Goal: Information Seeking & Learning: Learn about a topic

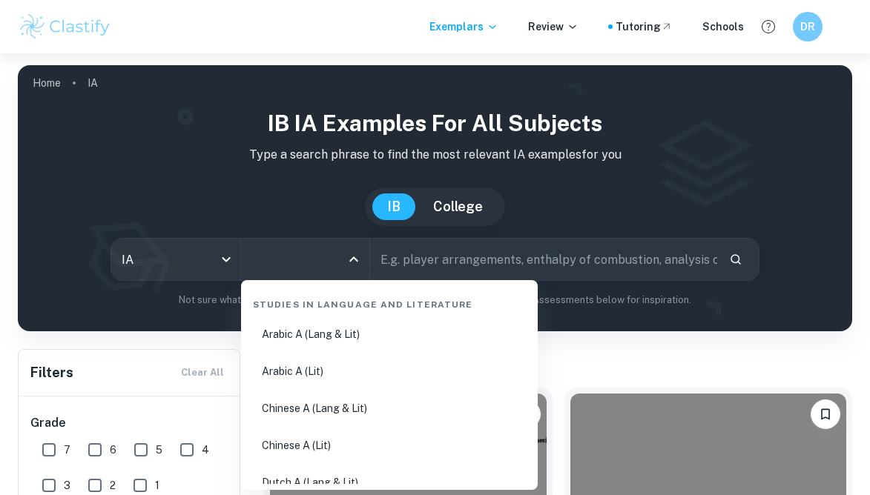
click at [274, 264] on input "All Subjects" at bounding box center [294, 259] width 93 height 28
type input "chem"
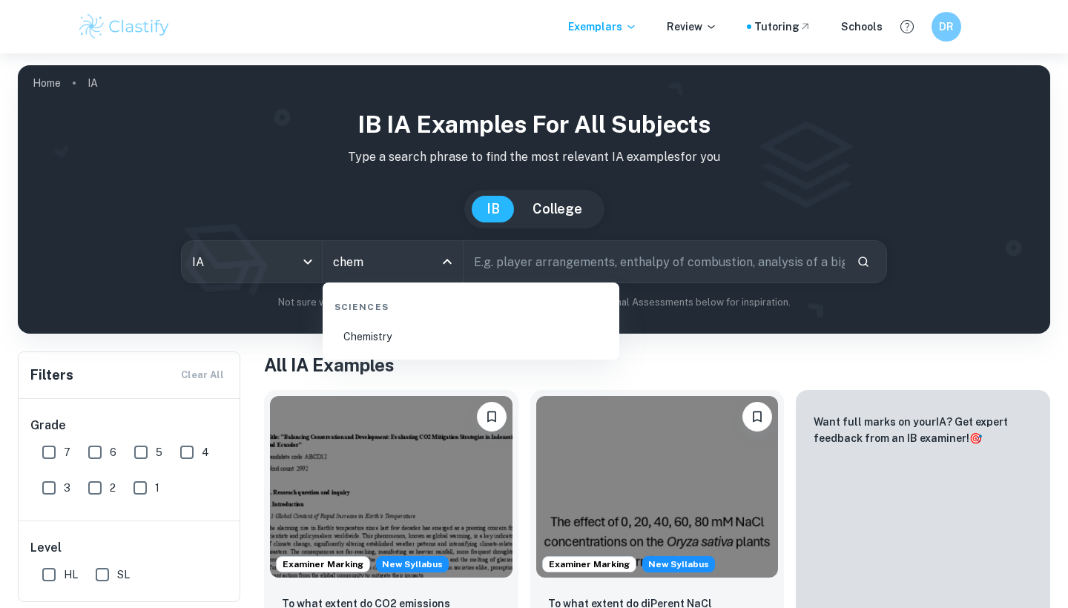
click at [420, 334] on li "Chemistry" at bounding box center [471, 337] width 285 height 34
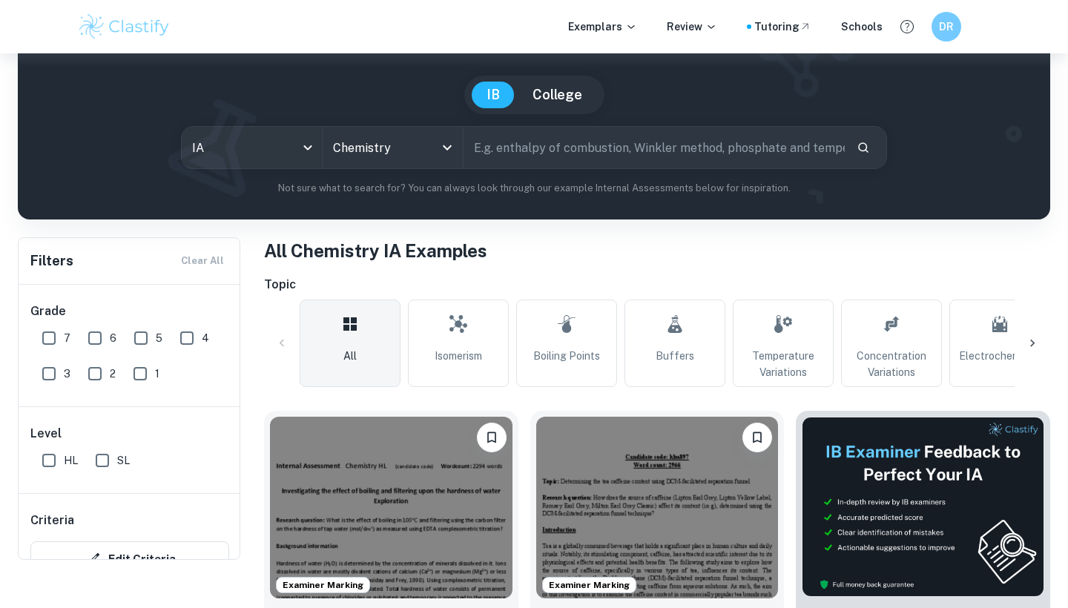
scroll to position [193, 0]
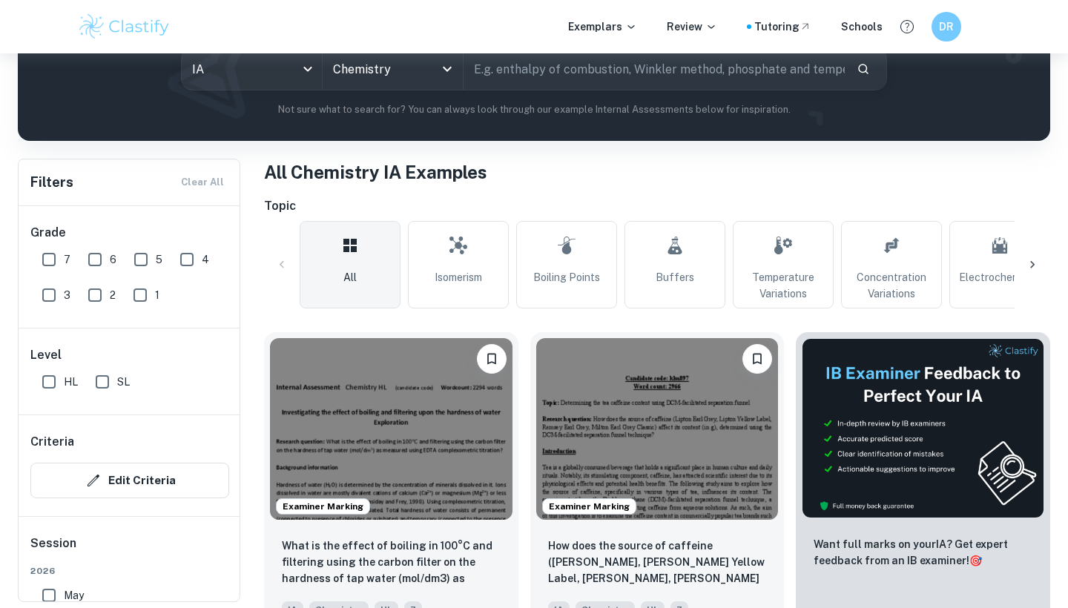
click at [521, 354] on div "Examiner Marking How does the source of caffeine ([PERSON_NAME], [PERSON_NAME] …" at bounding box center [651, 474] width 266 height 309
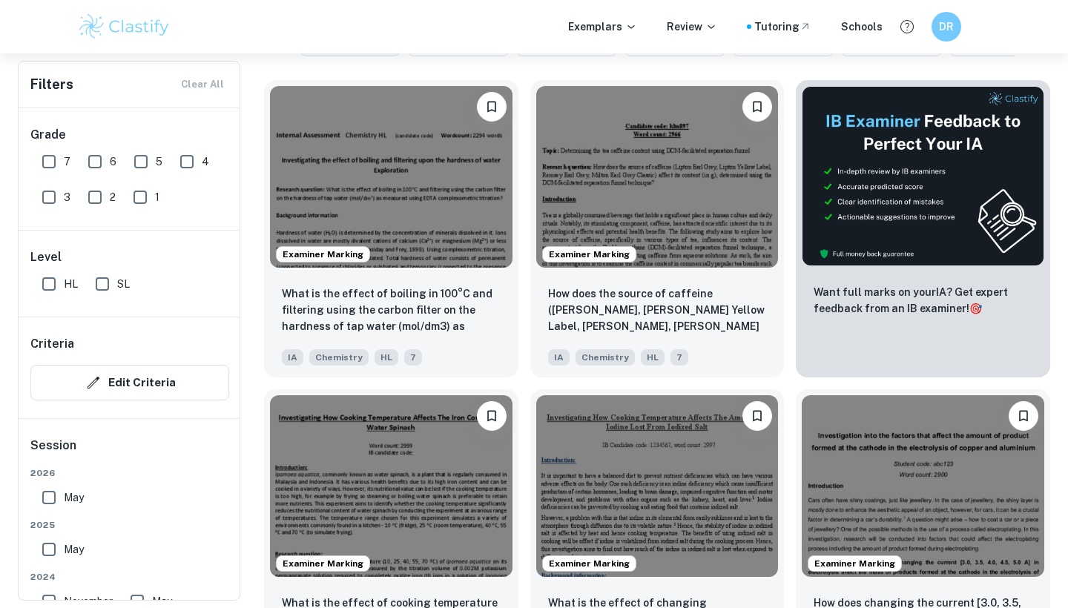
scroll to position [443, 0]
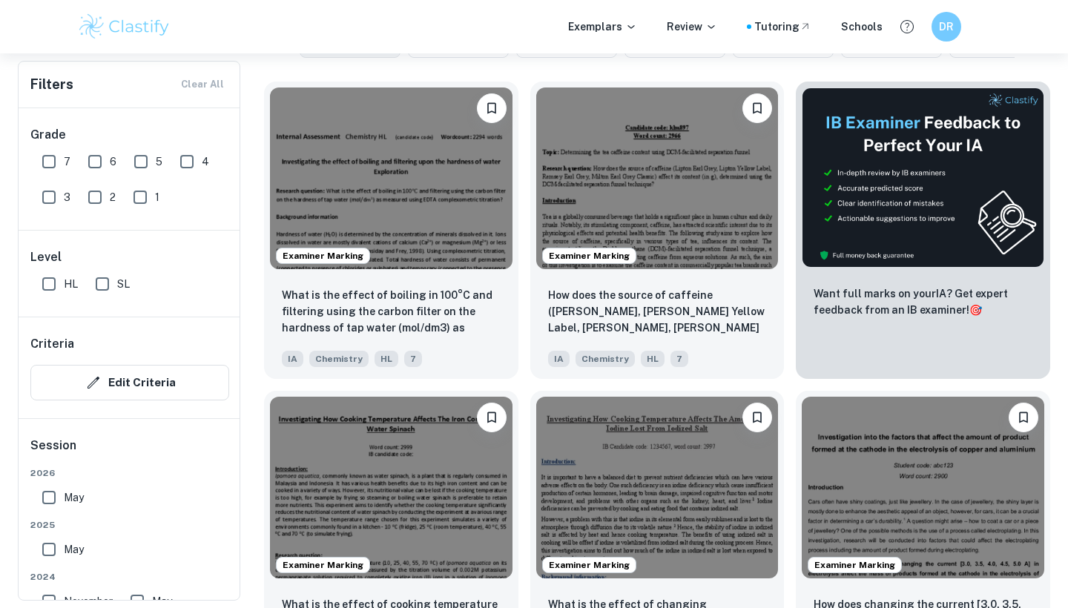
click at [789, 385] on div "Examiner Marking How does changing the current [3.0, 3.5, 4.0, 4.5, 5.0 A] in e…" at bounding box center [917, 533] width 266 height 309
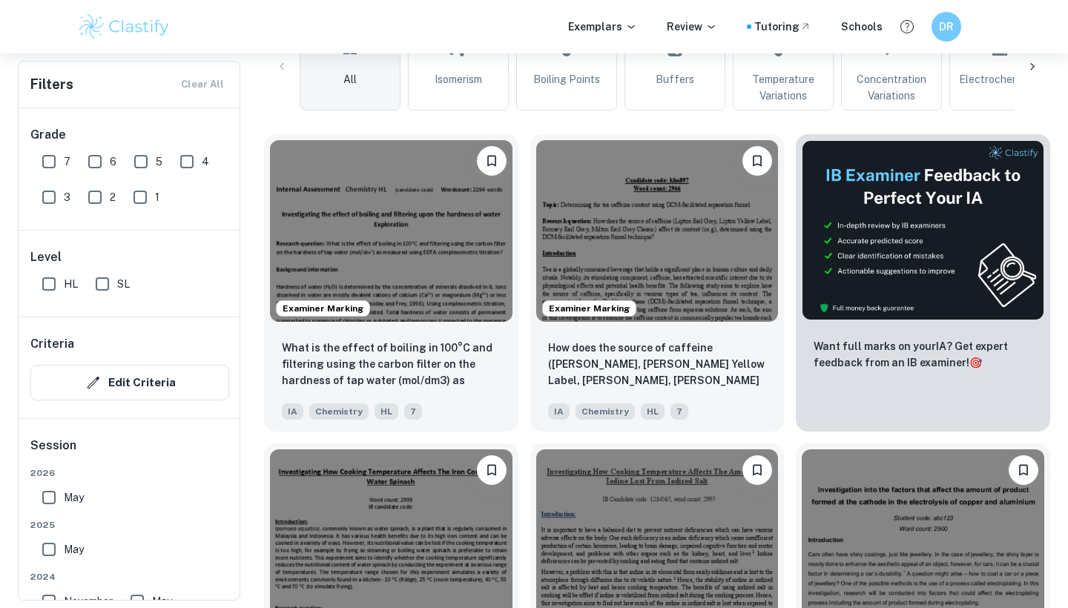
scroll to position [391, 0]
click at [50, 285] on input "HL" at bounding box center [49, 284] width 30 height 30
checkbox input "true"
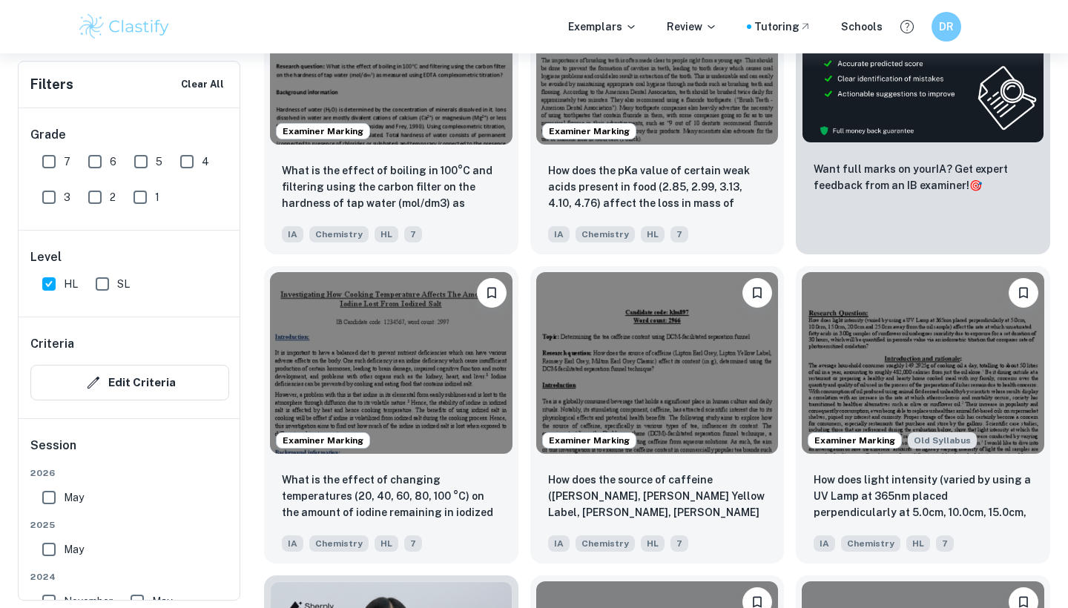
scroll to position [603, 0]
click at [518, 260] on div "Examiner Marking How does the source of caffeine ([PERSON_NAME], [PERSON_NAME] …" at bounding box center [651, 409] width 266 height 309
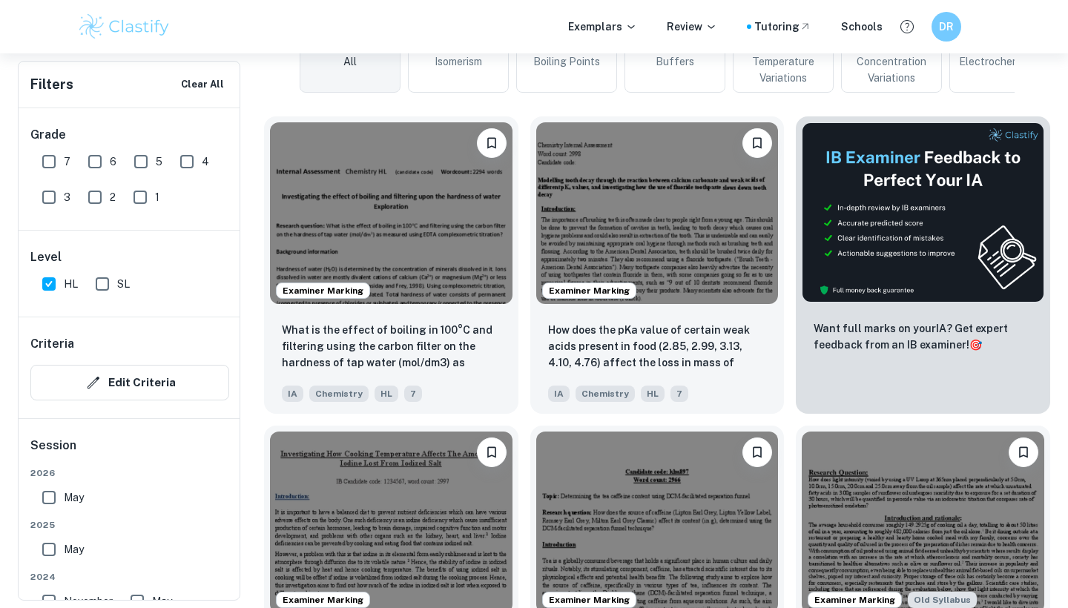
scroll to position [444, 0]
click at [519, 414] on div "Examiner Marking How does the source of caffeine ([PERSON_NAME], [PERSON_NAME] …" at bounding box center [651, 568] width 266 height 309
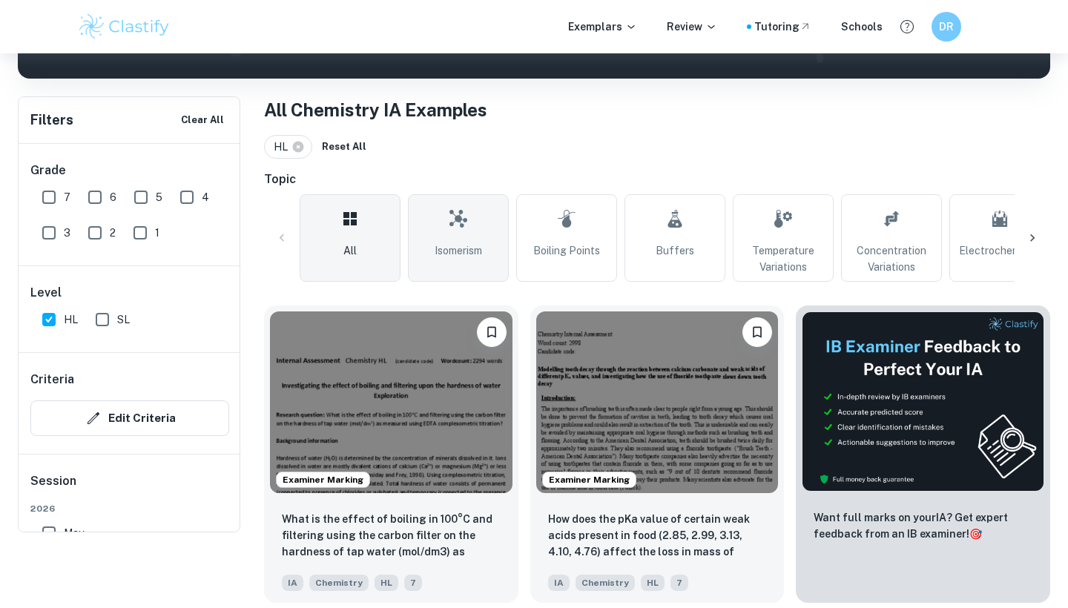
scroll to position [132, 0]
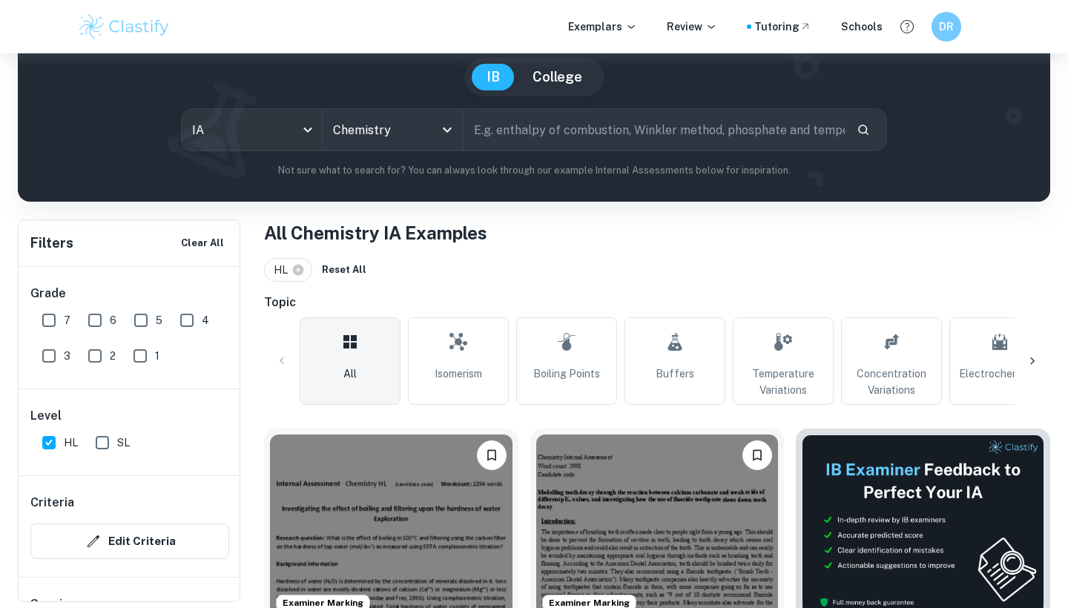
click at [528, 133] on input "text" at bounding box center [654, 130] width 381 height 42
type input "shelf life"
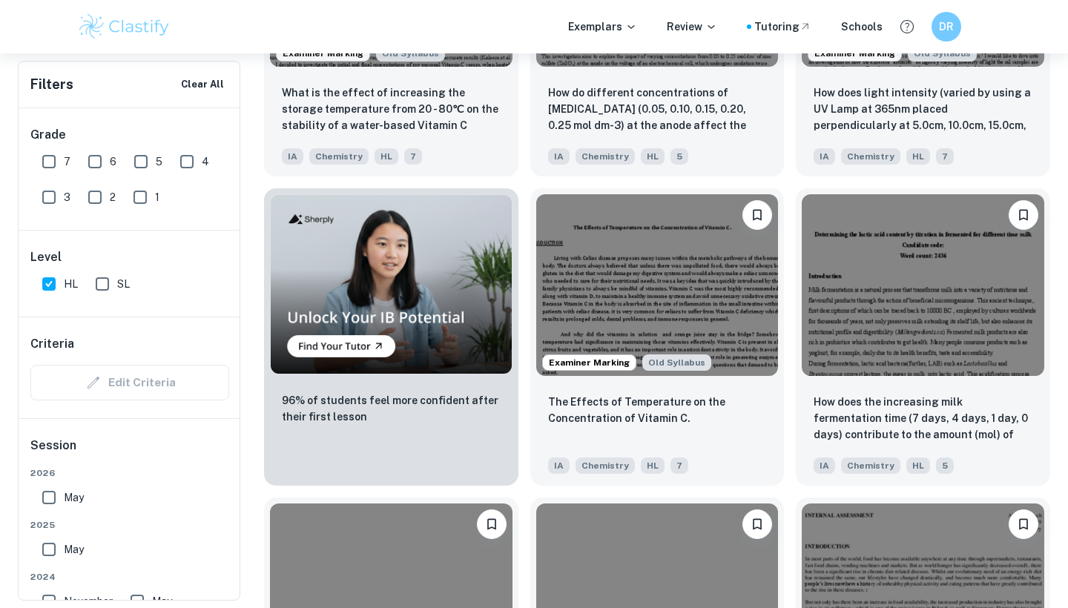
scroll to position [988, 0]
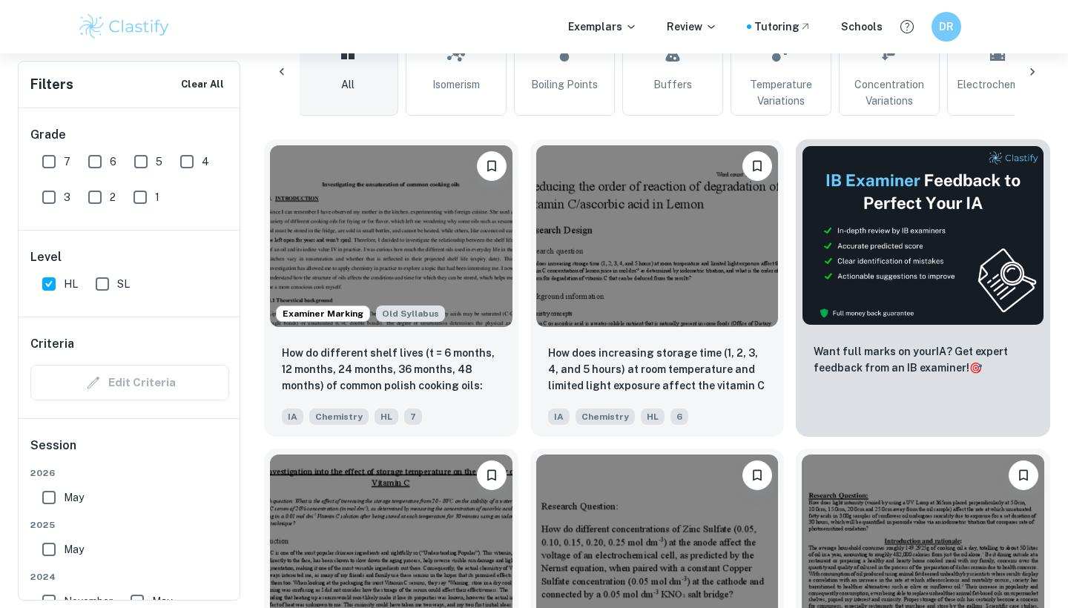
scroll to position [425, 0]
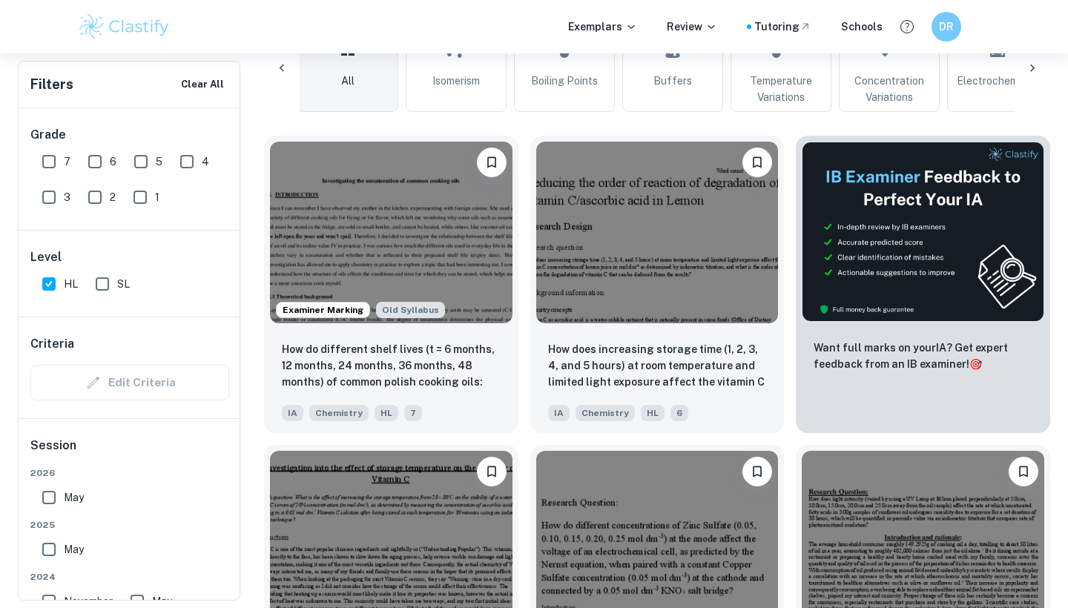
click at [521, 455] on div "How do different concentrations of [MEDICAL_DATA] (0.05, 0.10, 0.15, 0.20, 0.25…" at bounding box center [651, 587] width 266 height 309
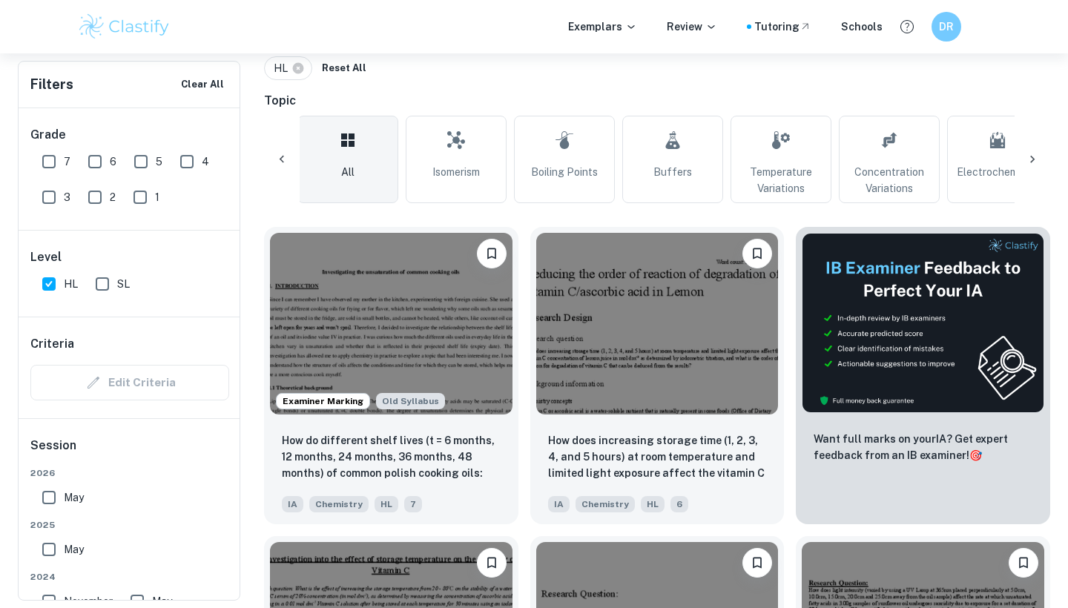
scroll to position [336, 0]
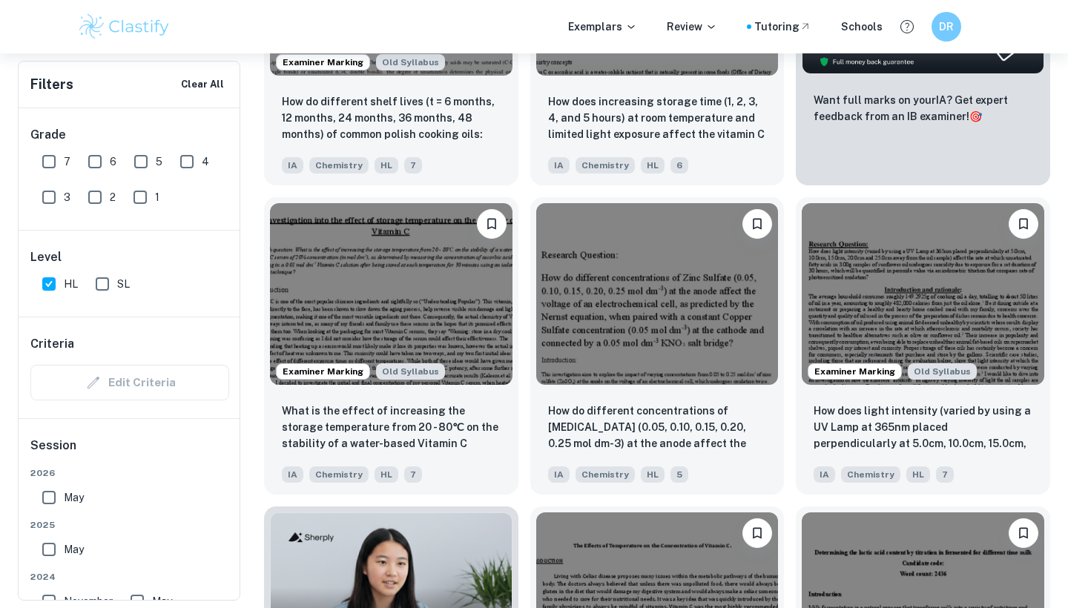
scroll to position [670, 0]
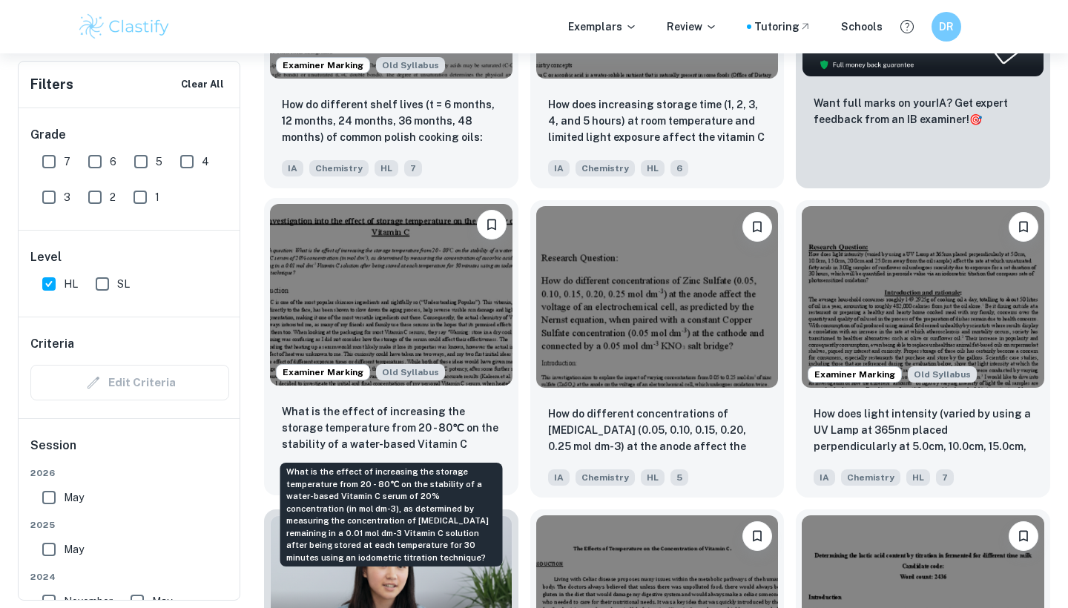
click at [427, 415] on p "What is the effect of increasing the storage temperature from 20 - 80℃ on the s…" at bounding box center [391, 428] width 219 height 50
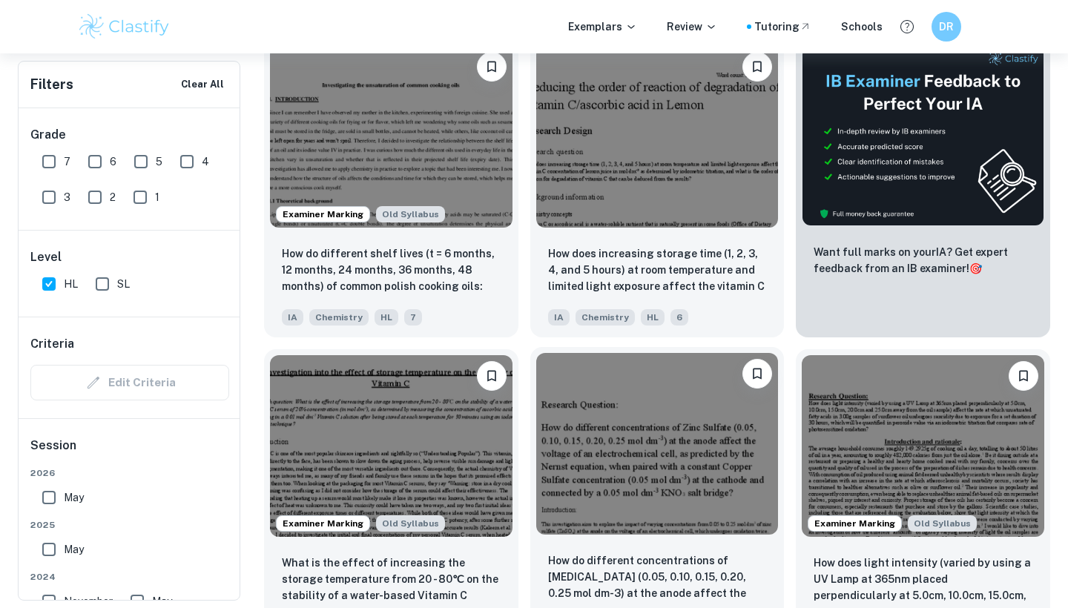
scroll to position [518, 0]
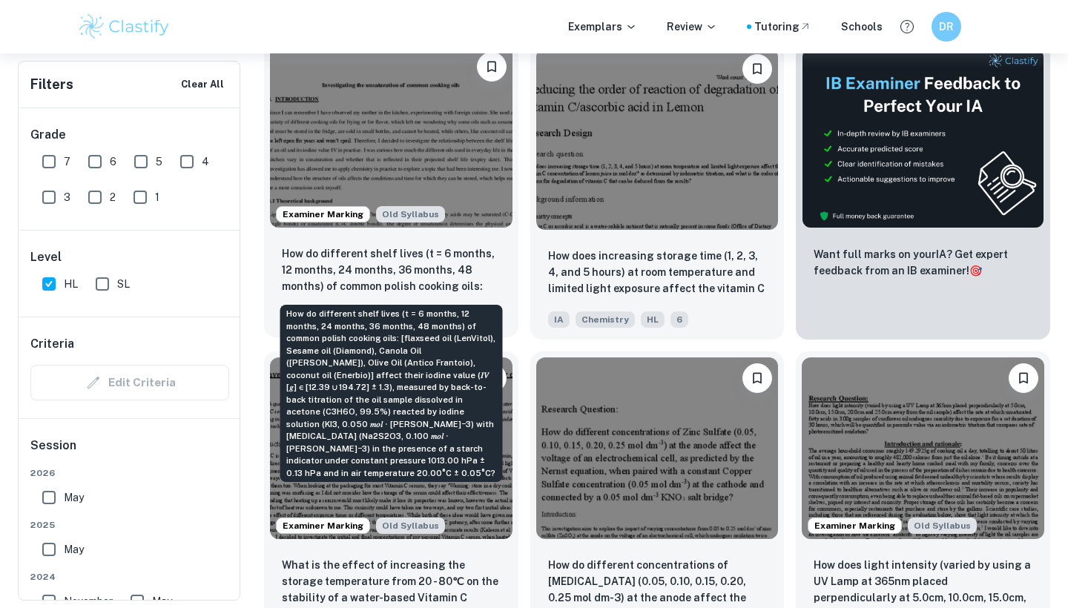
click at [400, 293] on 0 "How do different shelf lives (t = 6 months, 12 months, 24 months, 36 months, 48…" at bounding box center [391, 270] width 219 height 50
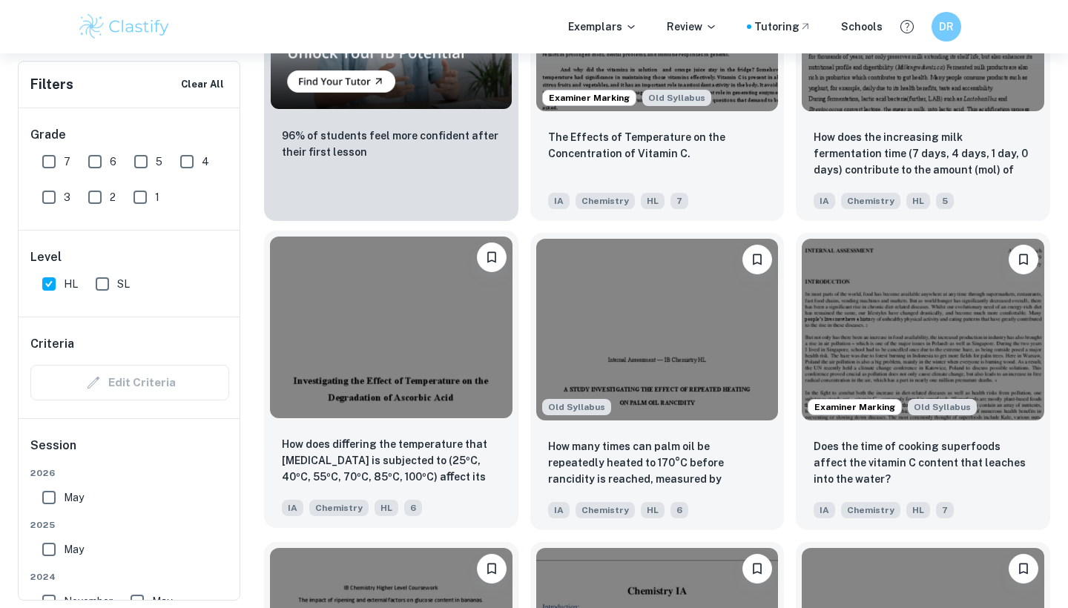
scroll to position [1263, 0]
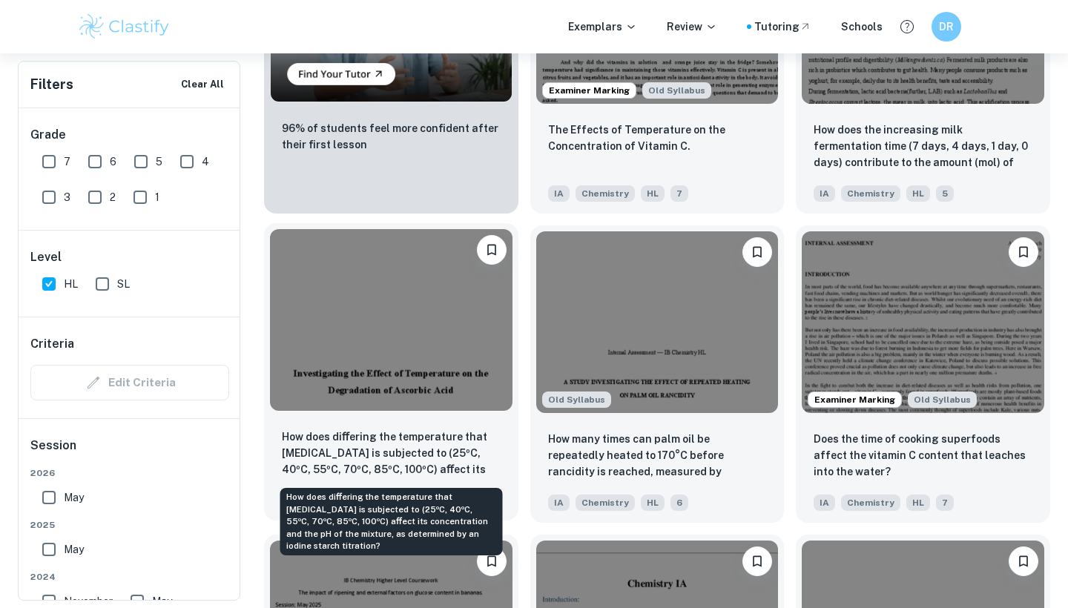
click at [452, 462] on p "How does diﬀering the temperature that [MEDICAL_DATA] is subjected to (25ºC, 40…" at bounding box center [391, 454] width 219 height 50
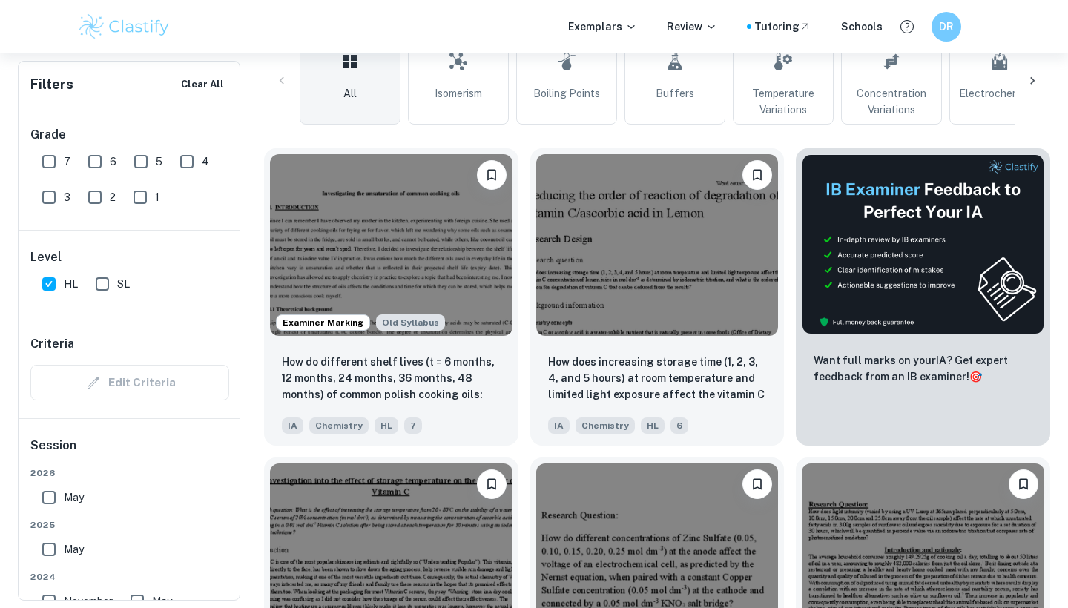
scroll to position [400, 0]
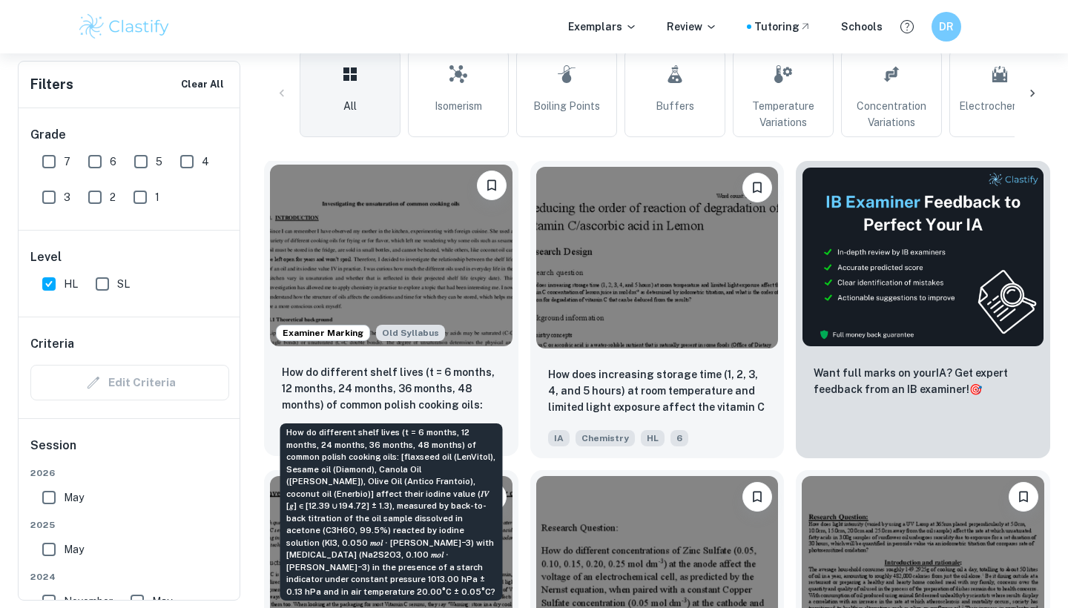
click at [429, 388] on 0 "How do different shelf lives (t = 6 months, 12 months, 24 months, 36 months, 48…" at bounding box center [391, 389] width 219 height 50
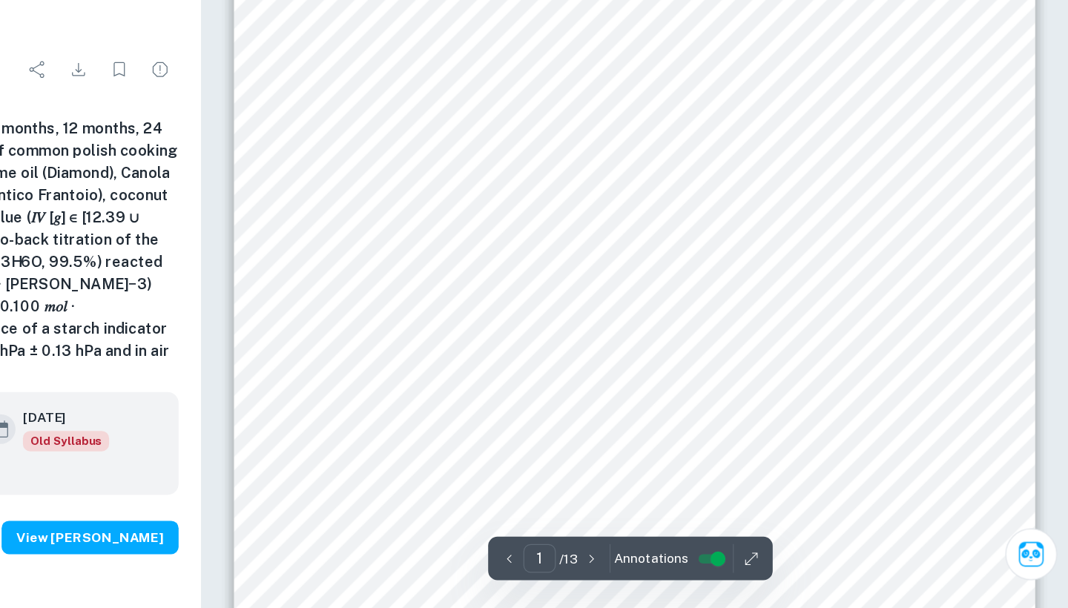
scroll to position [163, 0]
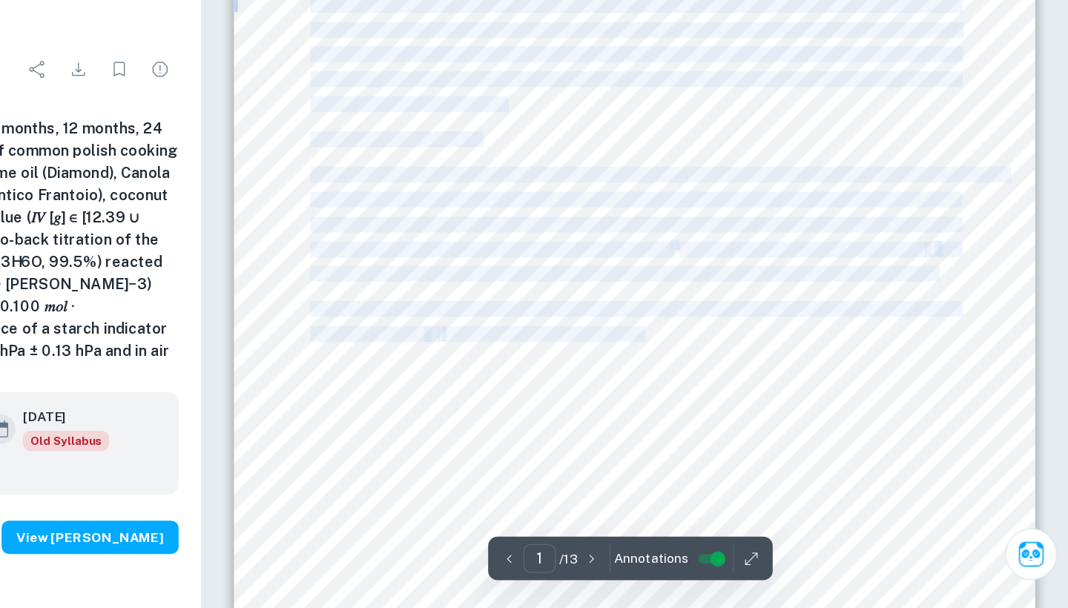
drag, startPoint x: 517, startPoint y: 265, endPoint x: 400, endPoint y: 277, distance: 117.8
click at [400, 277] on div "1 Investigating the unsaturation of common cooking oils 1. INTRODUCTION Since I…" at bounding box center [720, 319] width 641 height 829
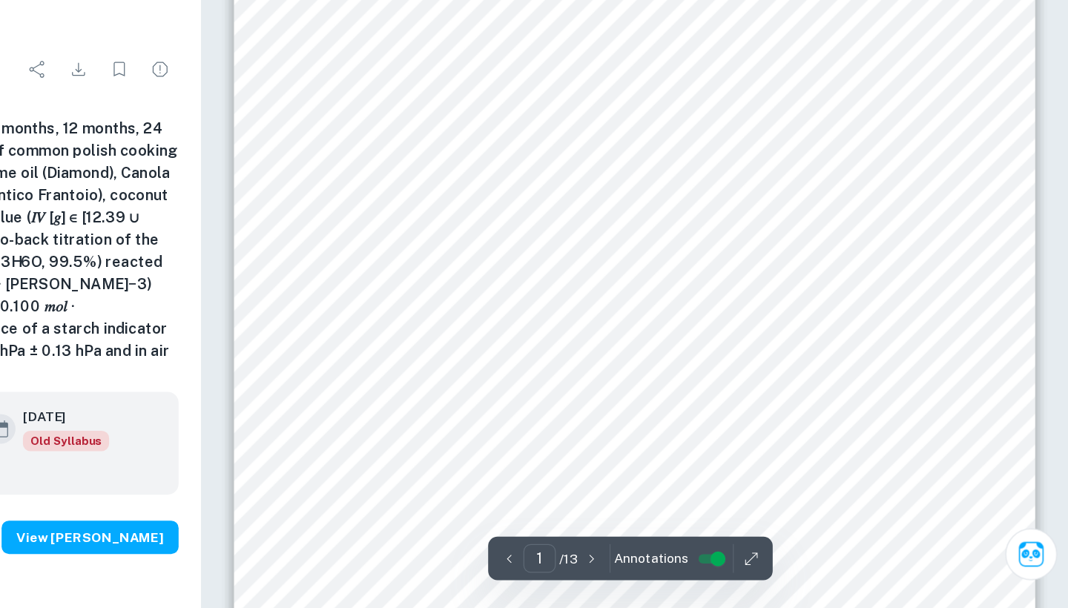
click at [567, 383] on span "0.1g of that oil. One mole of iodine reacts with one mole of double bonds in th…" at bounding box center [774, 389] width 414 height 12
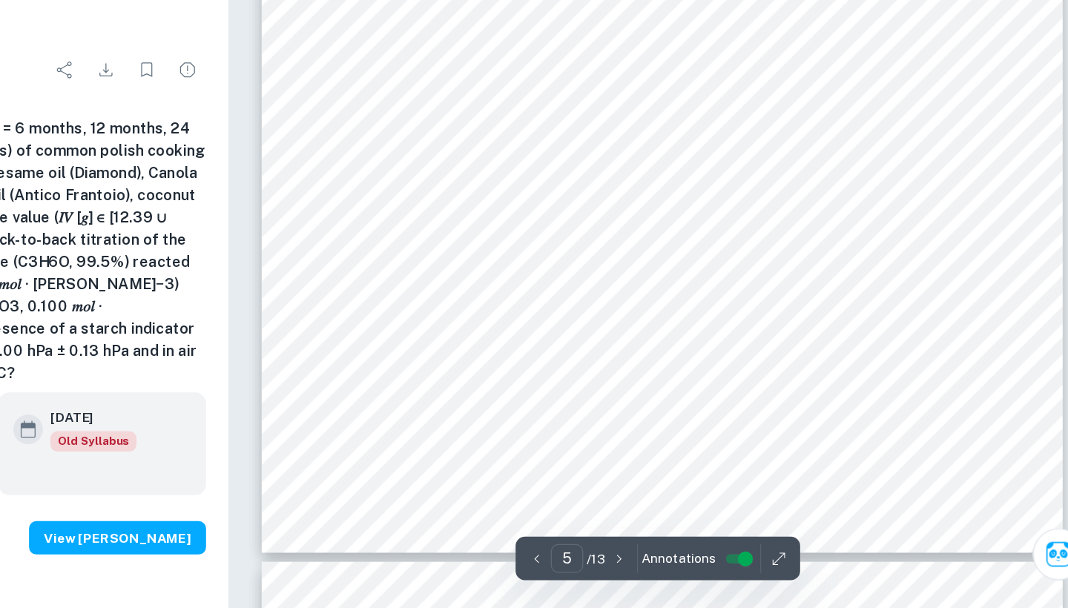
scroll to position [3793, 0]
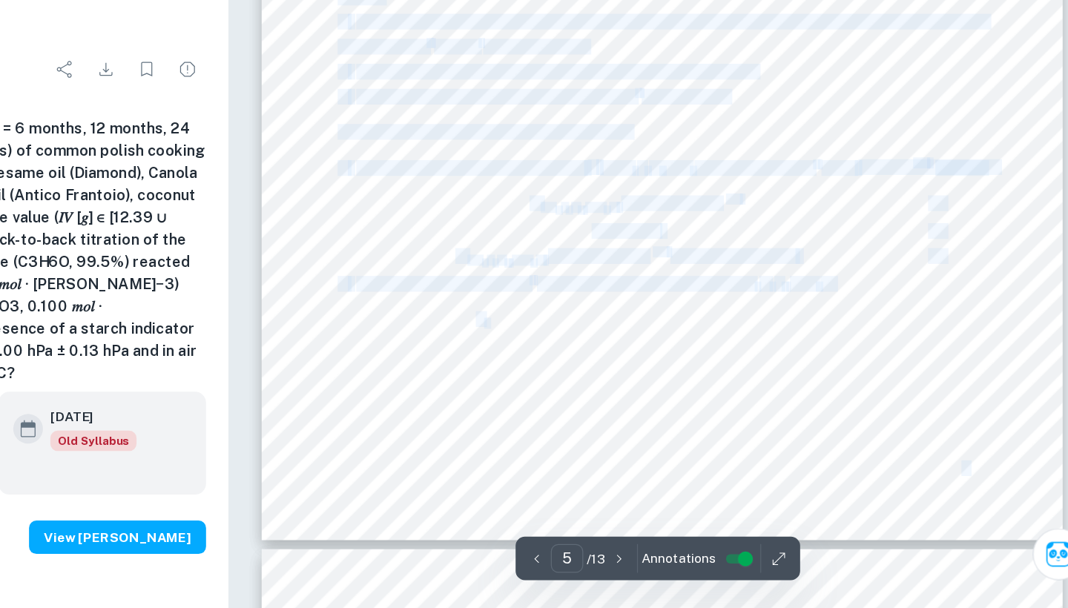
drag, startPoint x: 504, startPoint y: 258, endPoint x: 394, endPoint y: 254, distance: 109.8
click at [400, 254] on div "5 There are several methods of determination of the iodine value. Usually, the …" at bounding box center [720, 139] width 641 height 829
click at [402, 246] on div "5 There are several methods of determination of the iodine value. Usually, the …" at bounding box center [720, 139] width 641 height 829
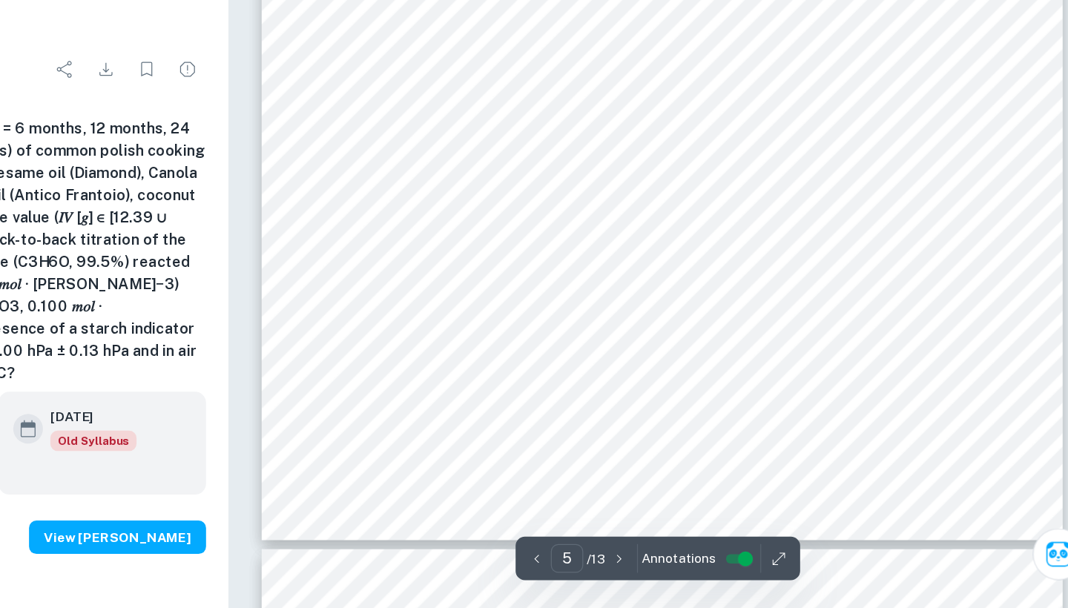
click at [490, 414] on span "0.001 g and watch glass to weight out 12.410 g of [MEDICAL_DATA] pentahydrate" at bounding box center [657, 420] width 392 height 12
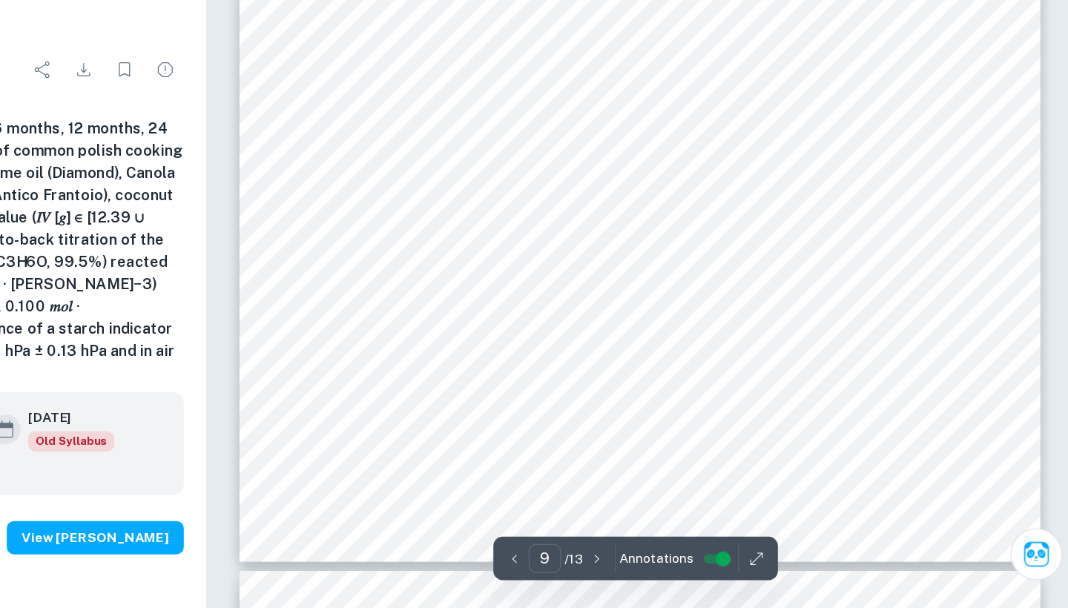
scroll to position [7124, 0]
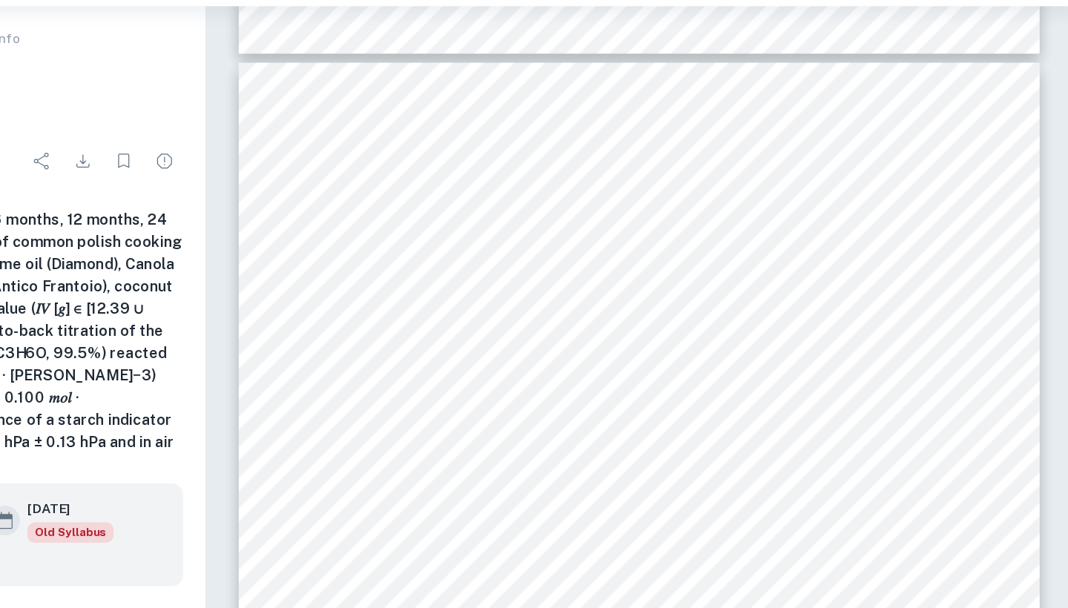
type input "10"
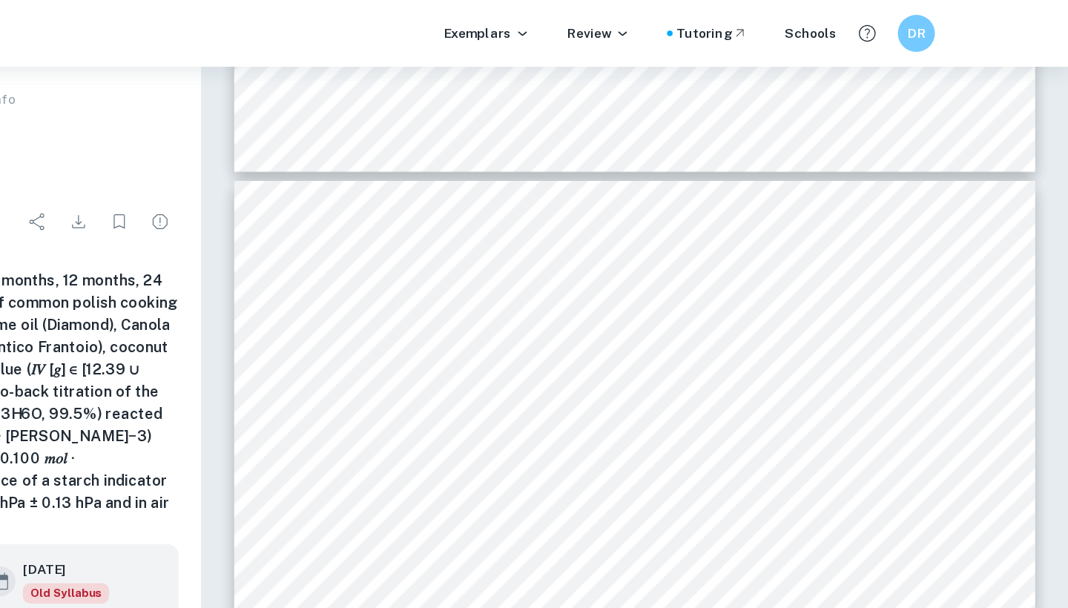
scroll to position [7495, 0]
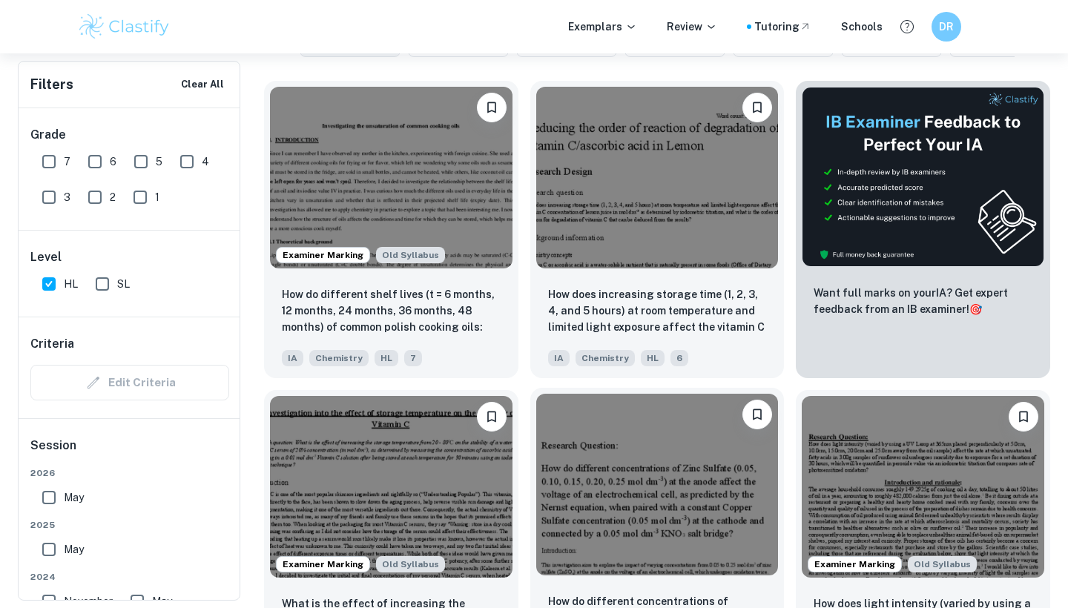
scroll to position [504, 0]
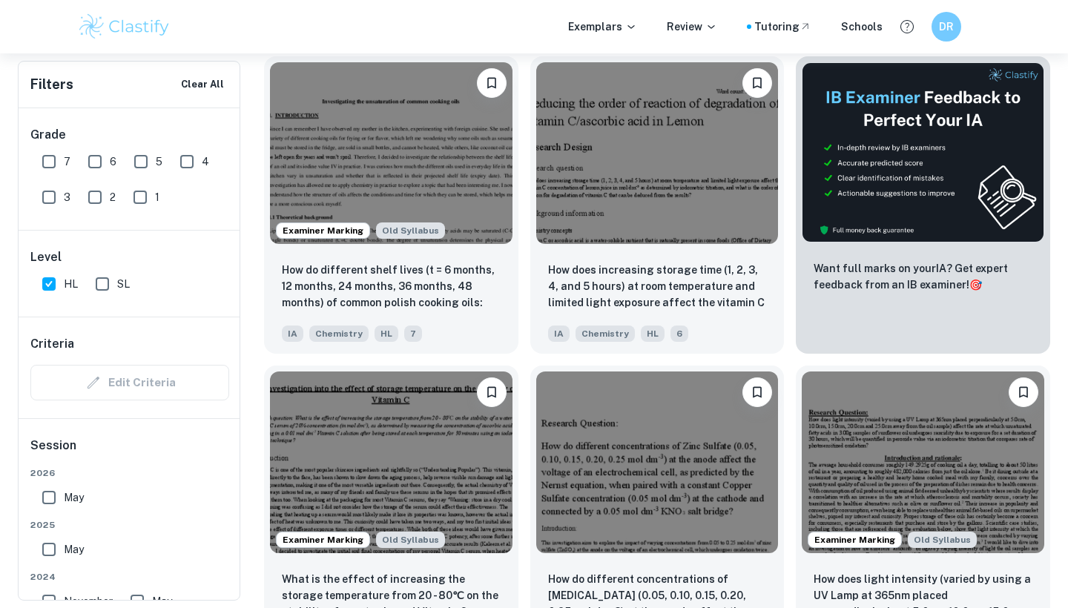
click at [522, 365] on div "How do different concentrations of [MEDICAL_DATA] (0.05, 0.10, 0.15, 0.20, 0.25…" at bounding box center [651, 508] width 266 height 309
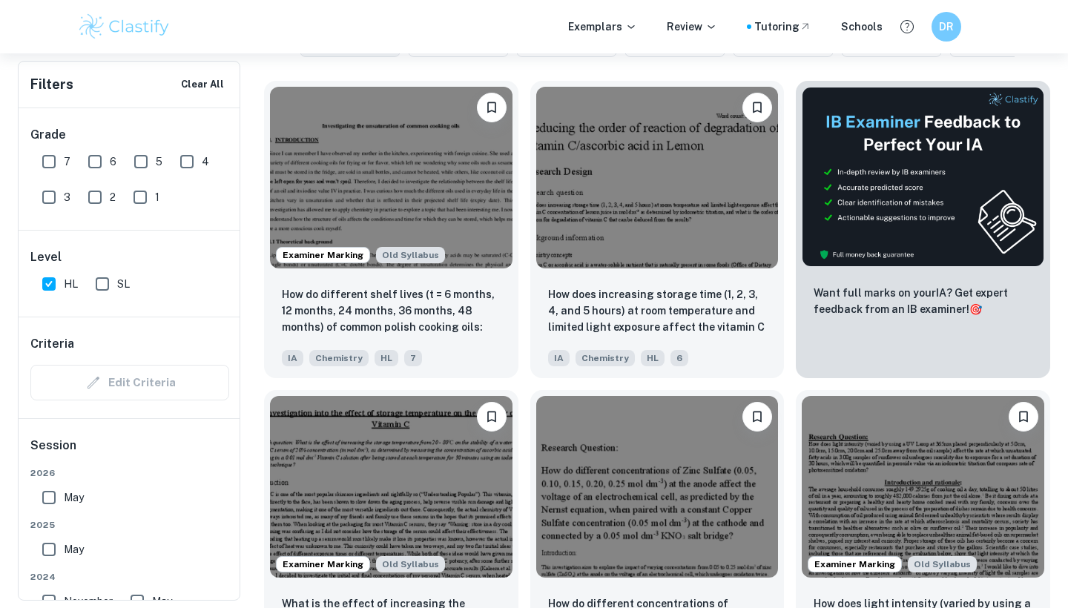
scroll to position [484, 0]
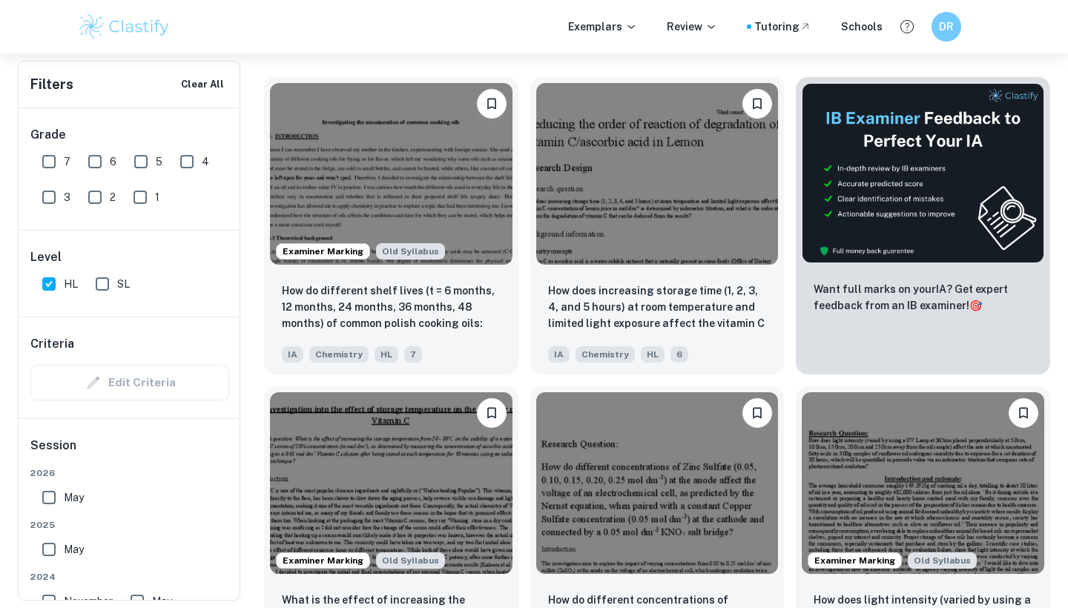
click at [524, 372] on div "How does increasing storage time (1, 2, 3, 4, and 5 hours) at room temperature …" at bounding box center [651, 219] width 266 height 309
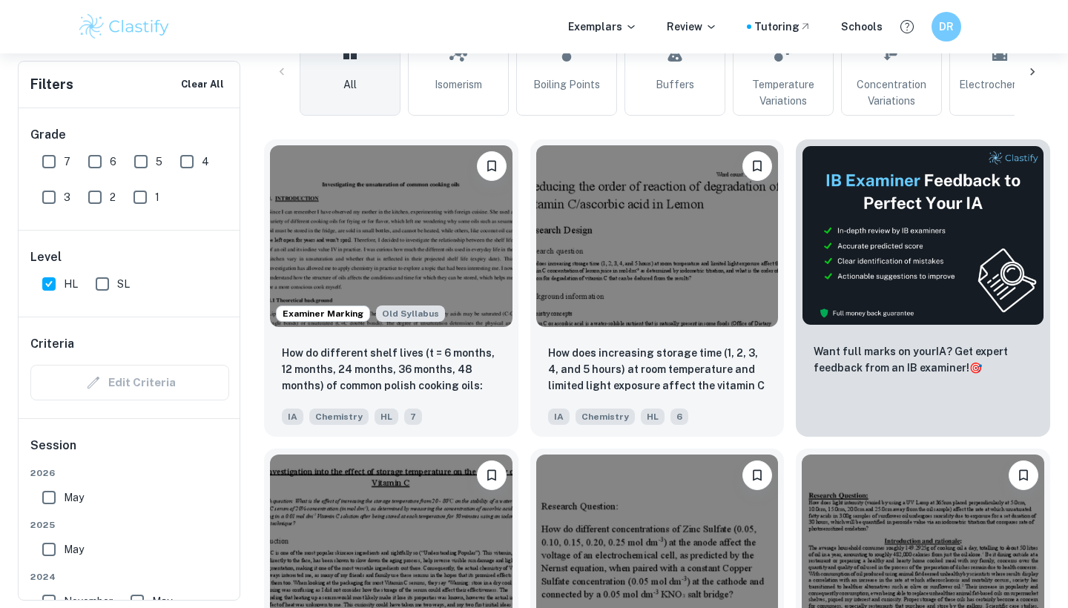
scroll to position [403, 0]
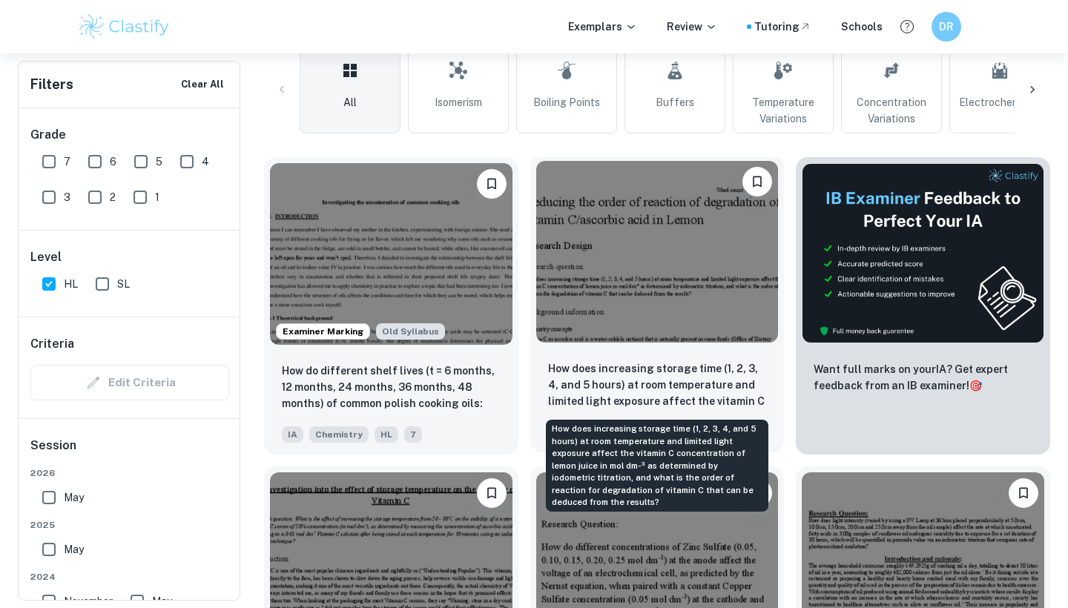
click at [661, 383] on p "How does increasing storage time (1, 2, 3, 4, and 5 hours) at room temperature …" at bounding box center [657, 385] width 219 height 50
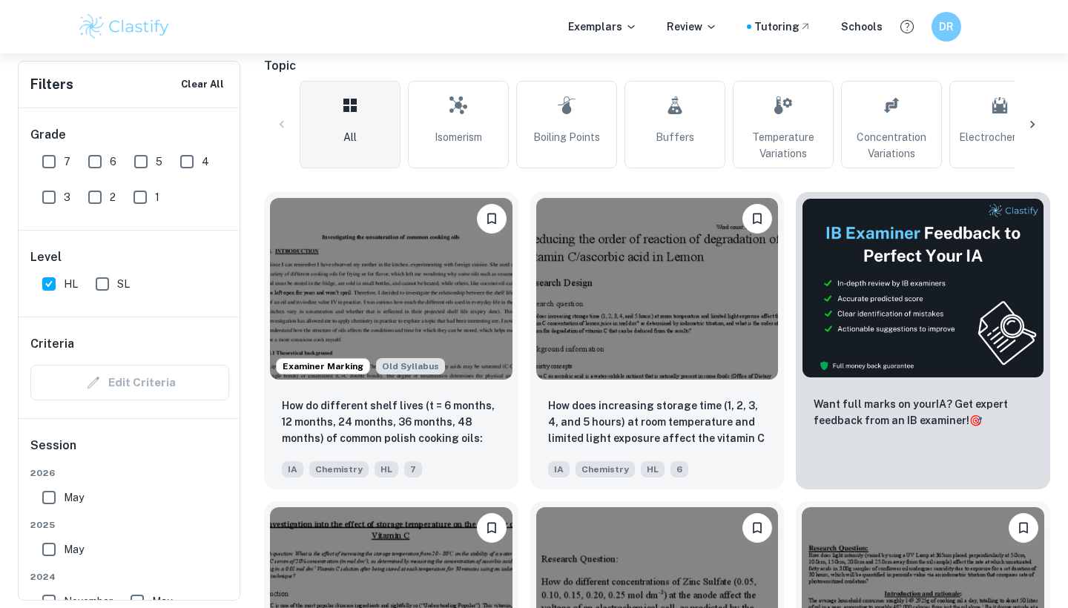
scroll to position [423, 0]
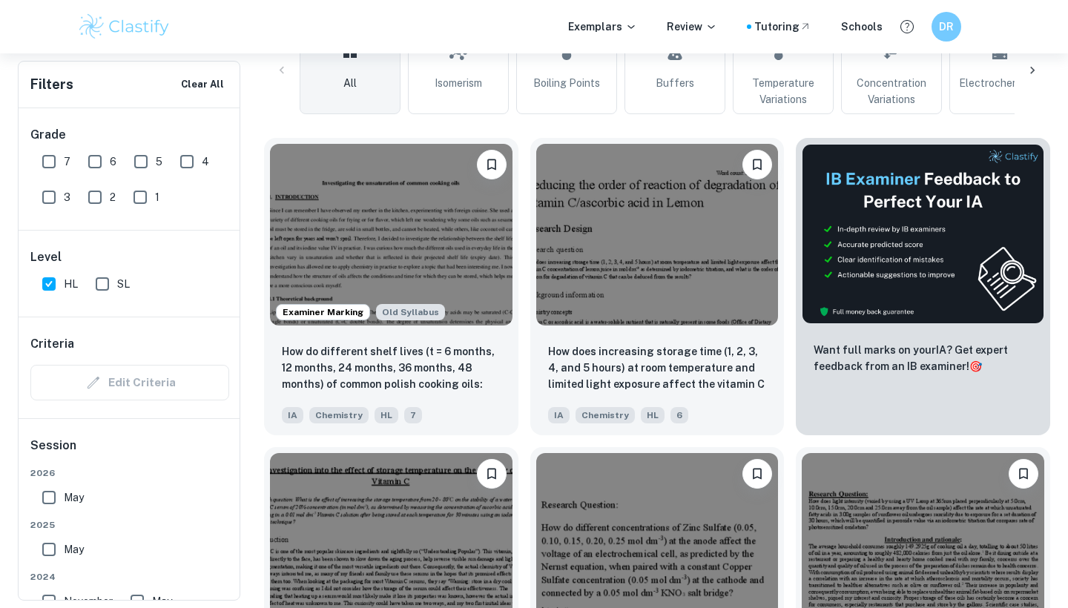
click at [521, 445] on div "How do different concentrations of [MEDICAL_DATA] (0.05, 0.10, 0.15, 0.20, 0.25…" at bounding box center [651, 589] width 266 height 309
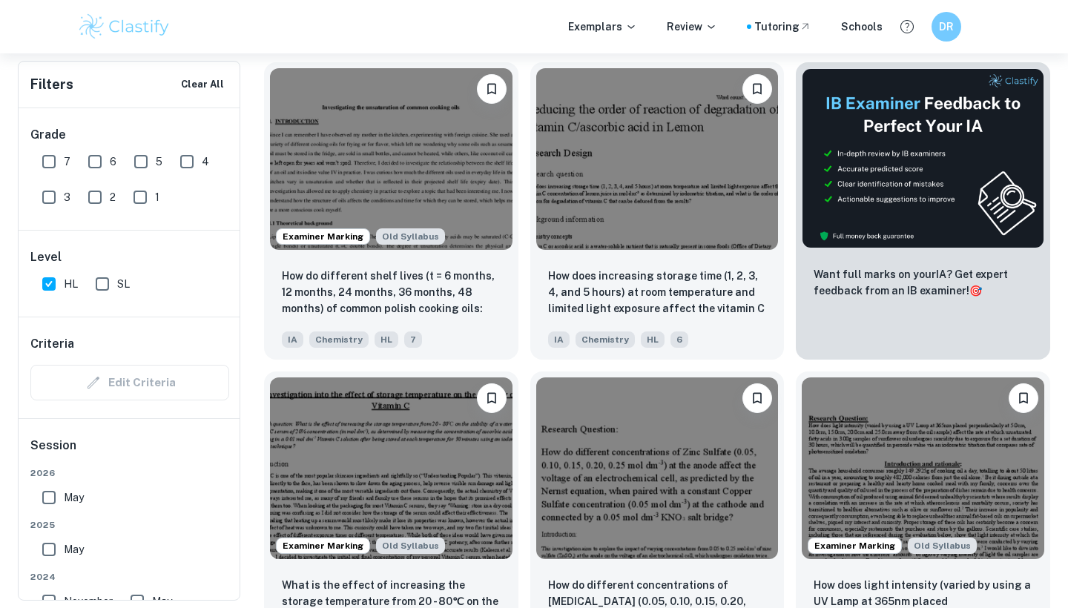
scroll to position [503, 0]
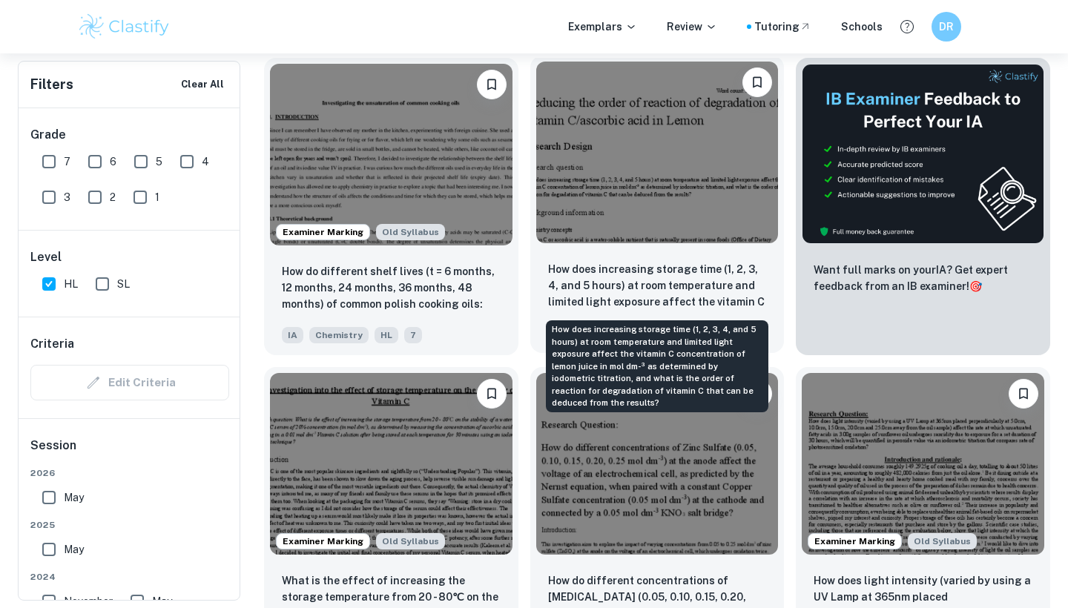
click at [669, 268] on p "How does increasing storage time (1, 2, 3, 4, and 5 hours) at room temperature …" at bounding box center [657, 286] width 219 height 50
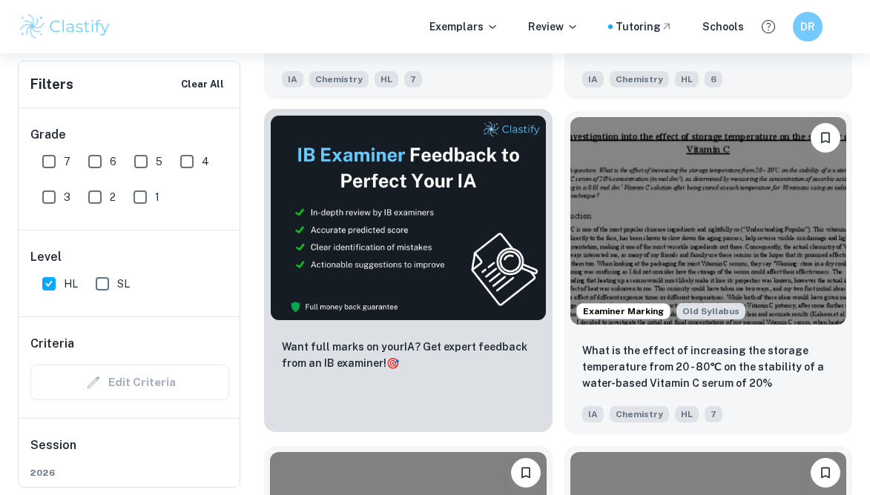
scroll to position [782, 0]
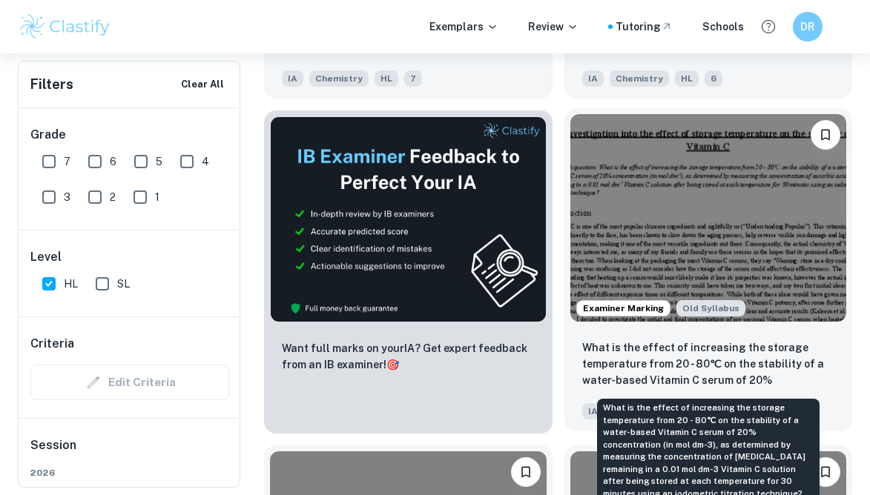
click at [659, 370] on p "What is the effect of increasing the storage temperature from 20 - 80℃ on the s…" at bounding box center [708, 365] width 253 height 50
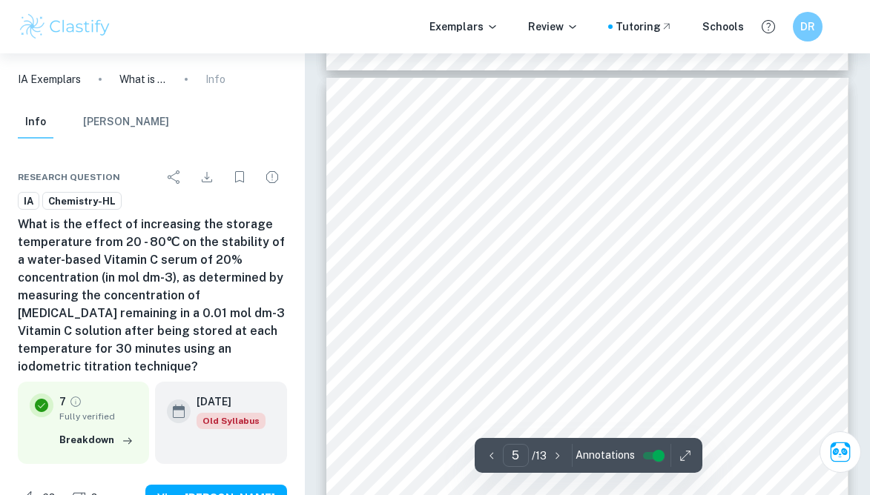
scroll to position [3052, 0]
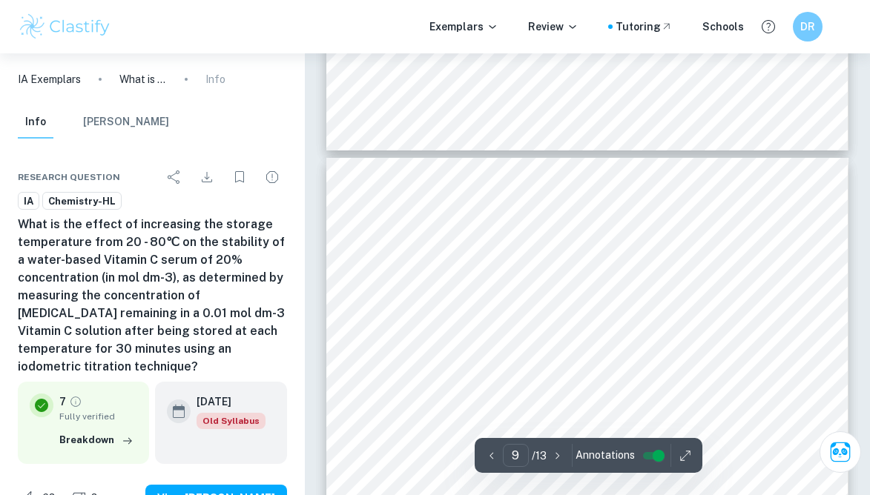
type input "10"
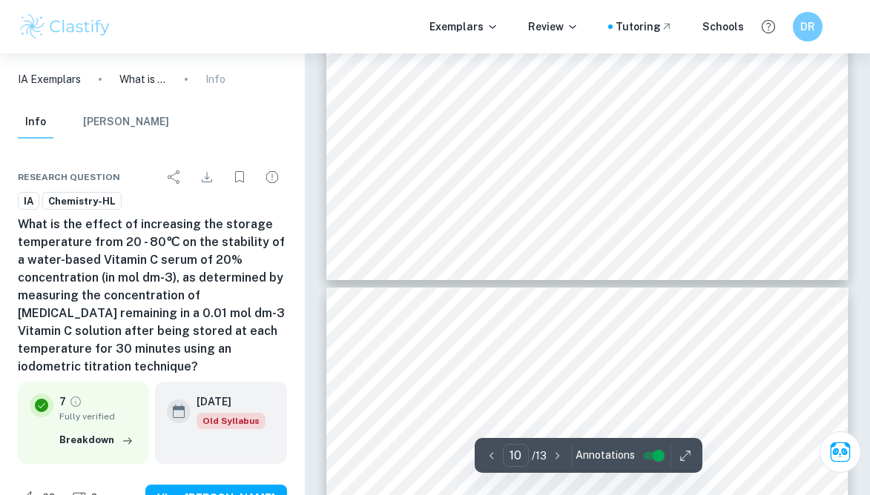
scroll to position [7330, 0]
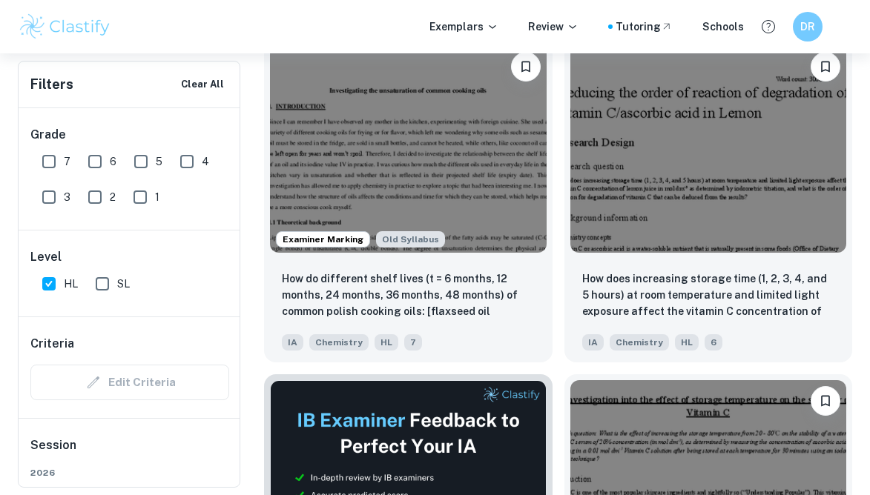
scroll to position [520, 0]
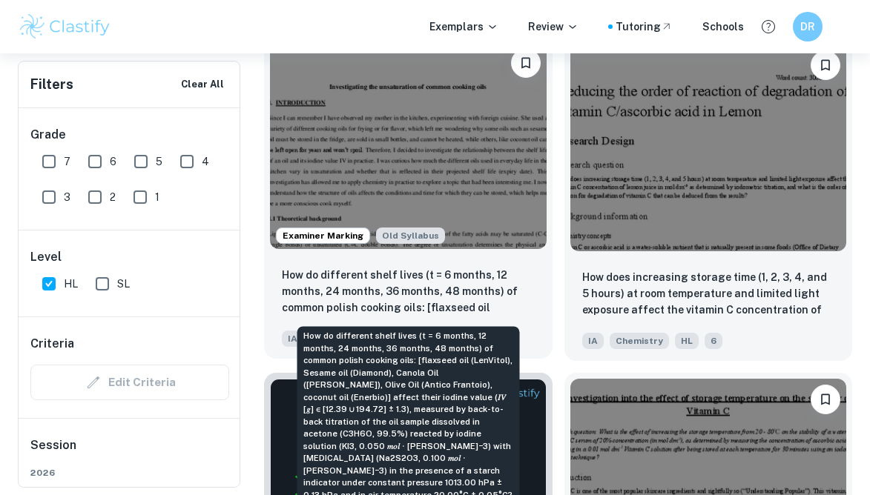
click at [400, 289] on 0 "How do different shelf lives (t = 6 months, 12 months, 24 months, 36 months, 48…" at bounding box center [408, 292] width 253 height 50
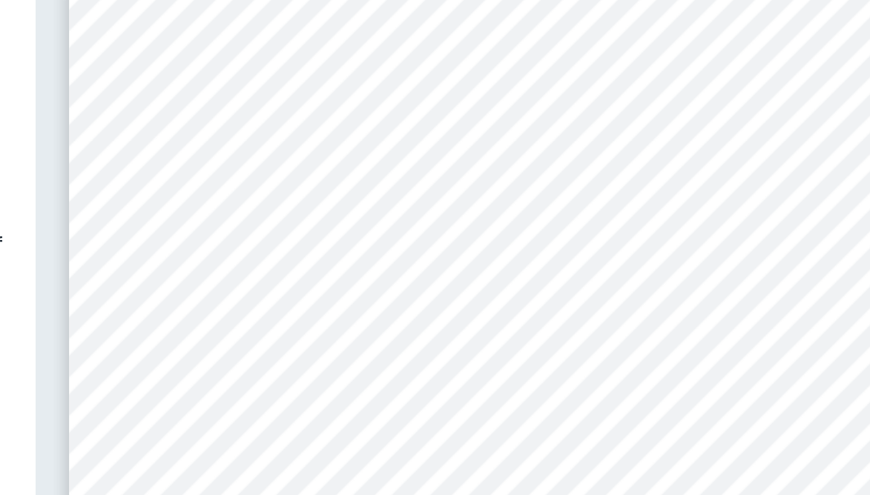
scroll to position [74, 0]
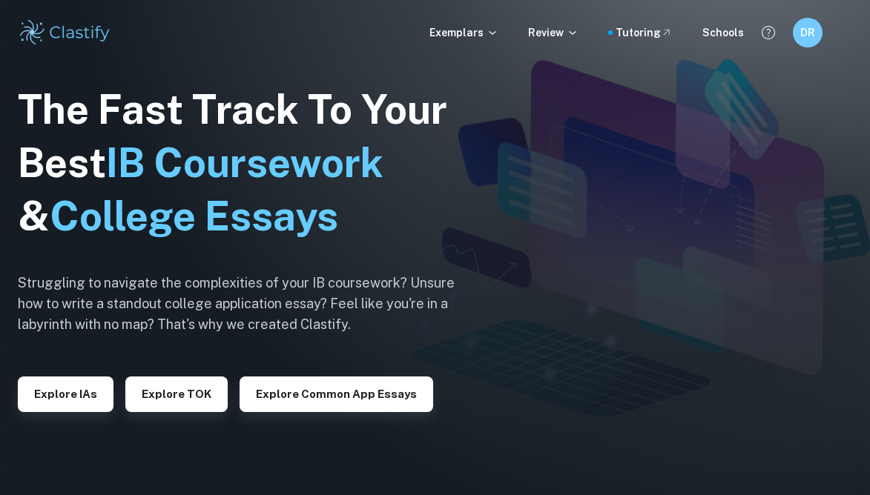
click at [468, 43] on div "Exemplars Review Tutoring Schools DR" at bounding box center [435, 33] width 870 height 30
click at [460, 31] on p "Exemplars" at bounding box center [463, 32] width 69 height 16
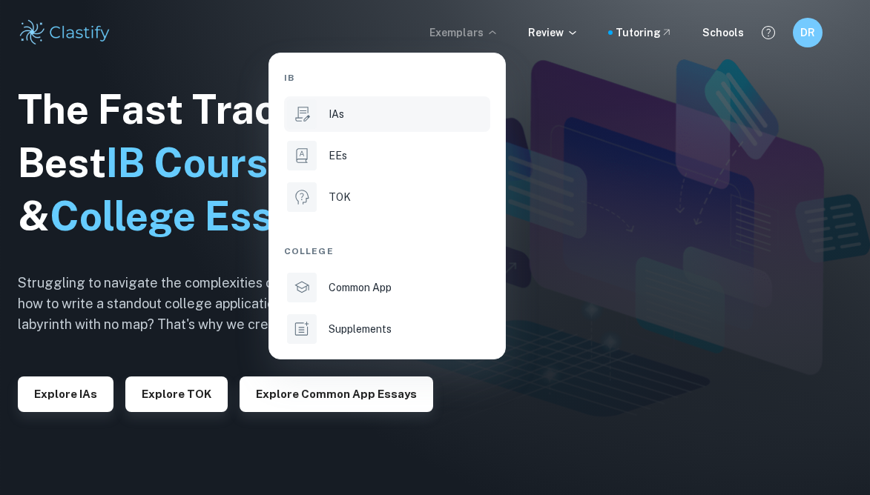
click at [343, 116] on p "IAs" at bounding box center [337, 114] width 16 height 16
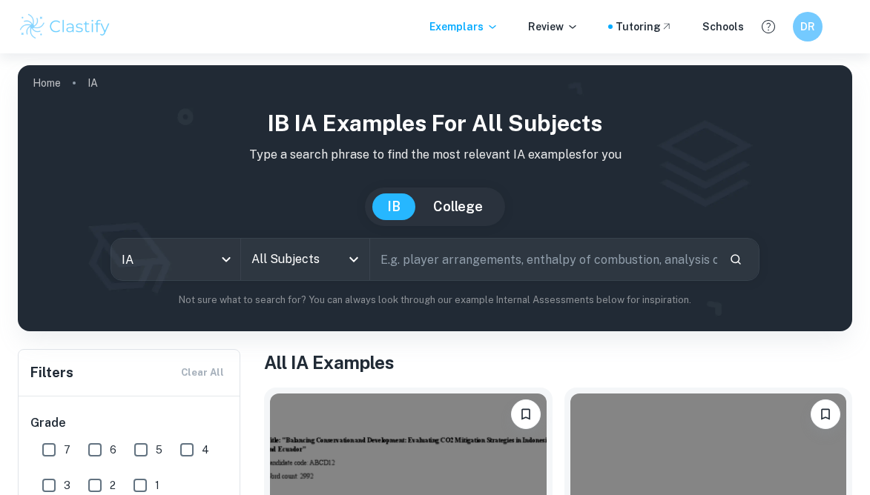
click at [445, 268] on input "text" at bounding box center [543, 260] width 346 height 42
type input "aspirin"
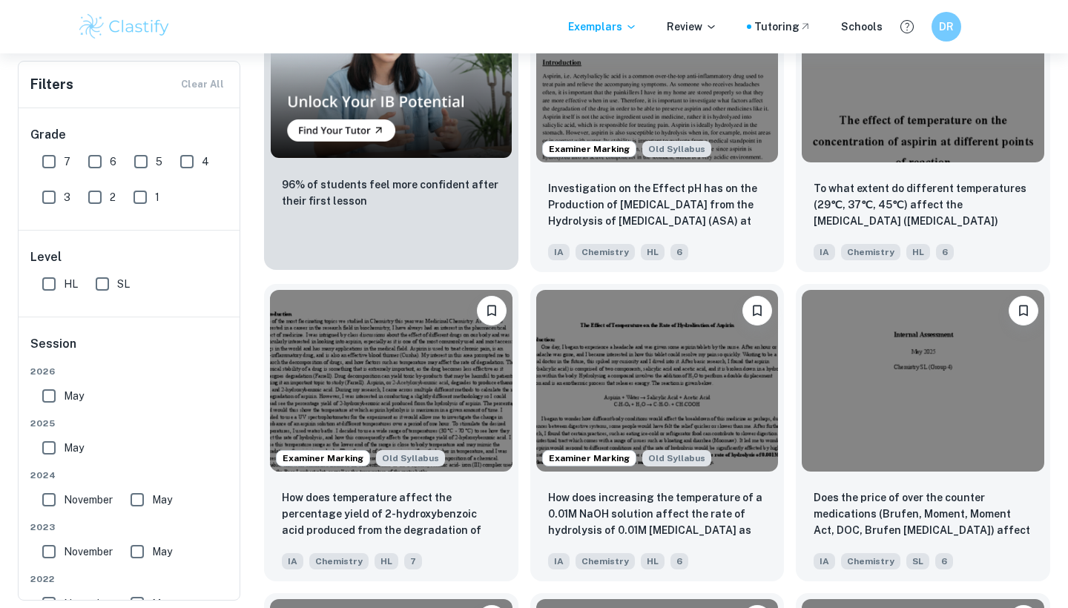
scroll to position [1031, 0]
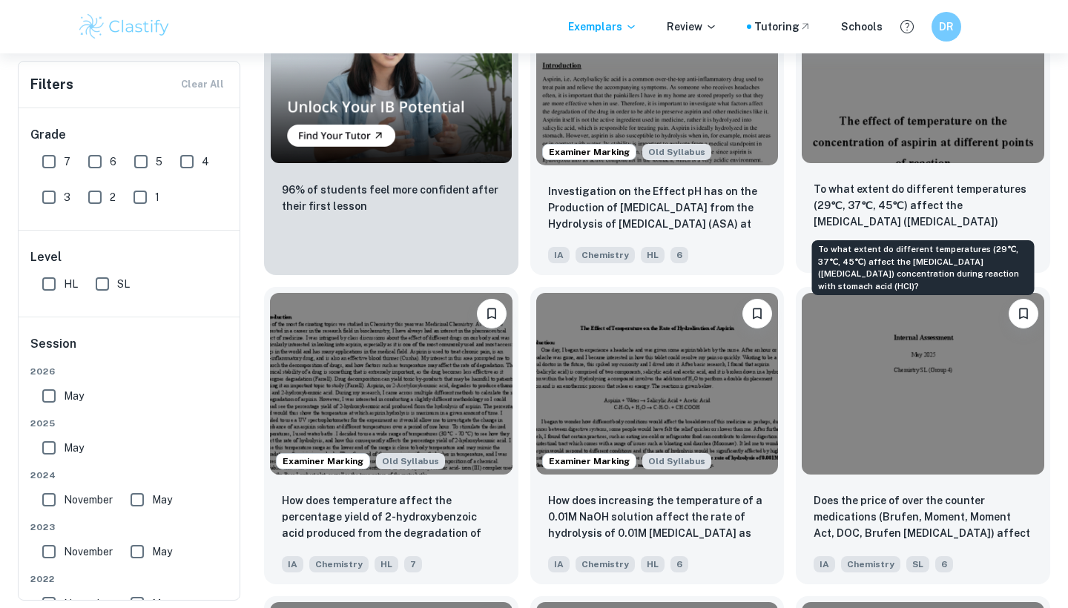
click at [869, 198] on p "To what extent do different temperatures (29℃, 37℃, 45℃) affect the aspirin (ac…" at bounding box center [923, 206] width 219 height 50
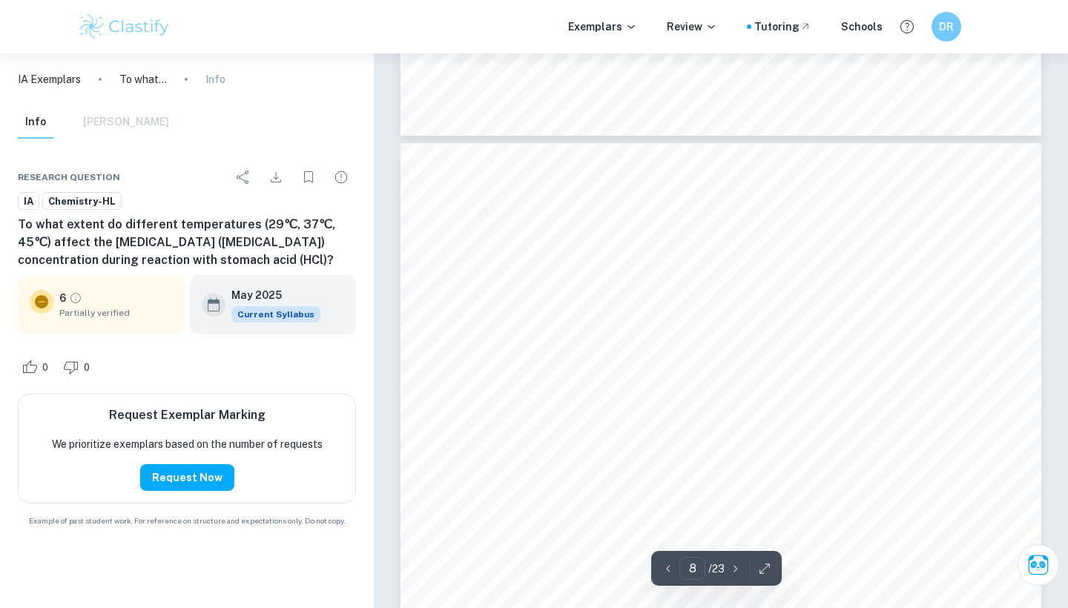
scroll to position [6427, 0]
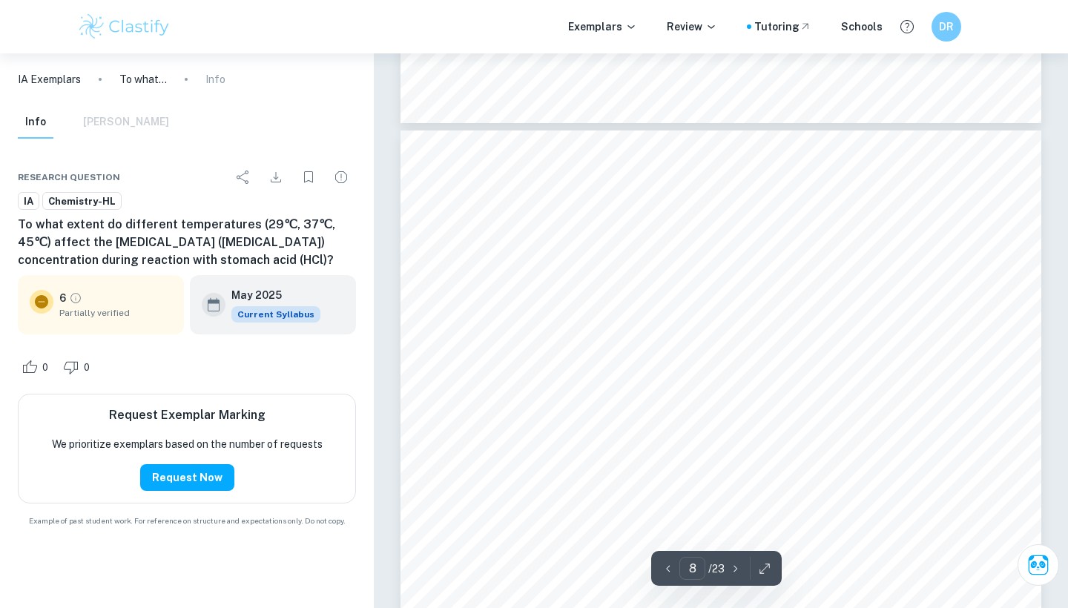
click at [704, 395] on span "derived from the absorbance measured by the spectrophotometer, will decrease fa…" at bounding box center [697, 395] width 439 height 13
click at [690, 455] on div "the case of limiting the damage done by a heart attack, quick diffusion of aspi…" at bounding box center [720, 584] width 641 height 906
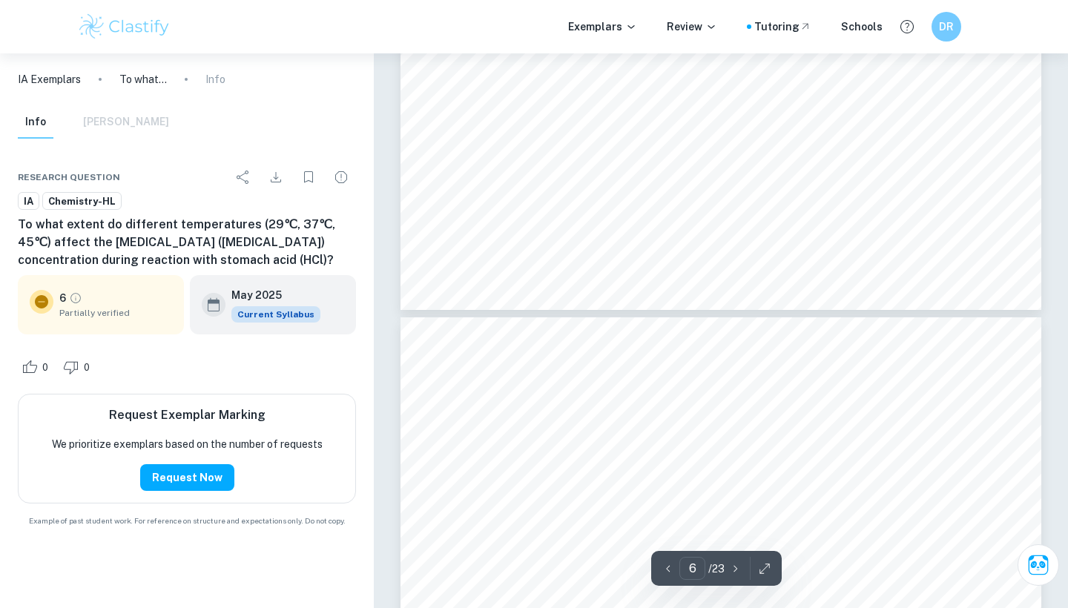
type input "5"
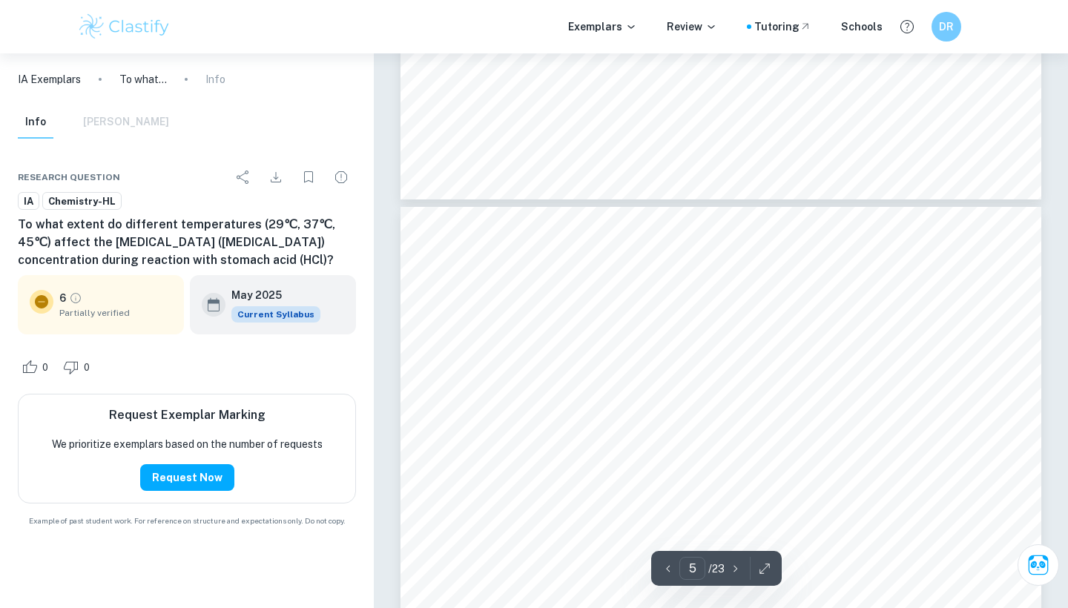
scroll to position [3613, 0]
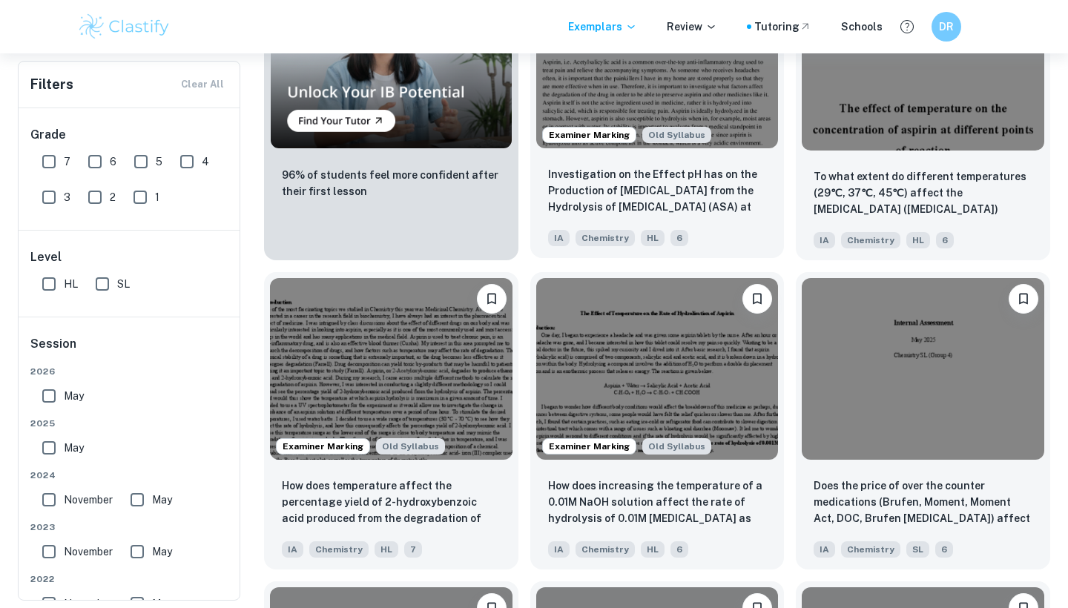
scroll to position [1049, 0]
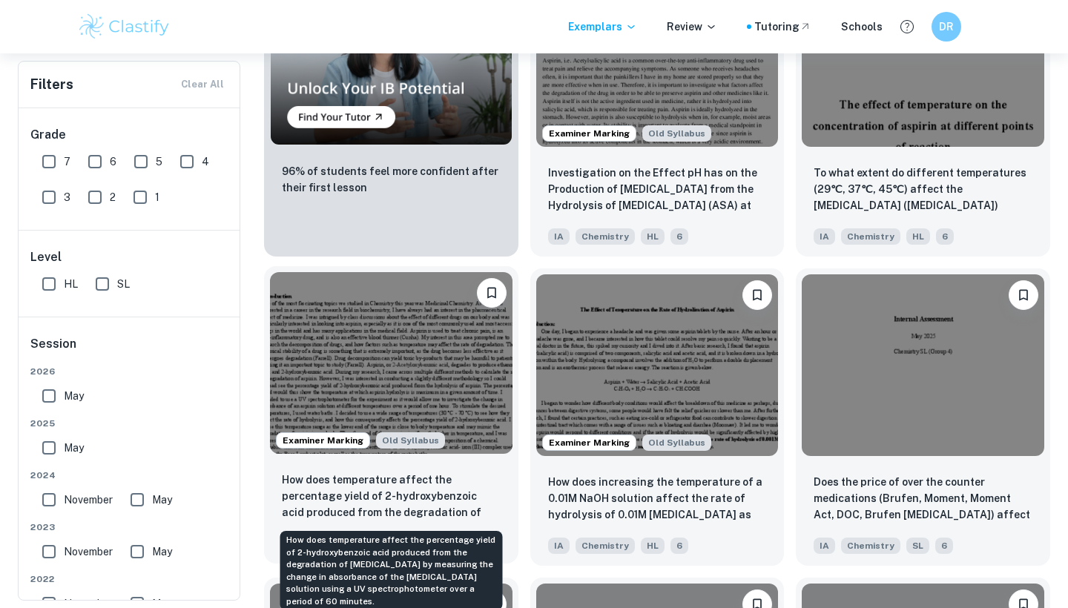
click at [399, 492] on p "How does temperature affect the percentage yield of 2-hydroxybenzoic acid produ…" at bounding box center [391, 497] width 219 height 50
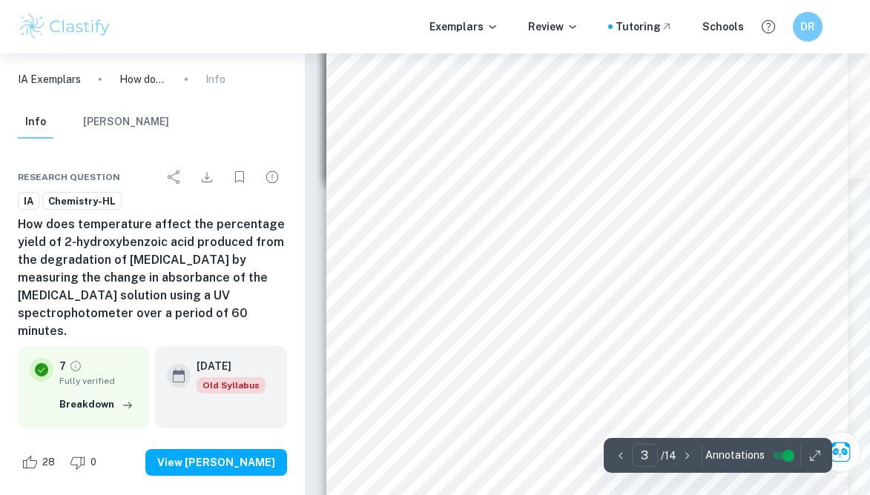
scroll to position [1629, 0]
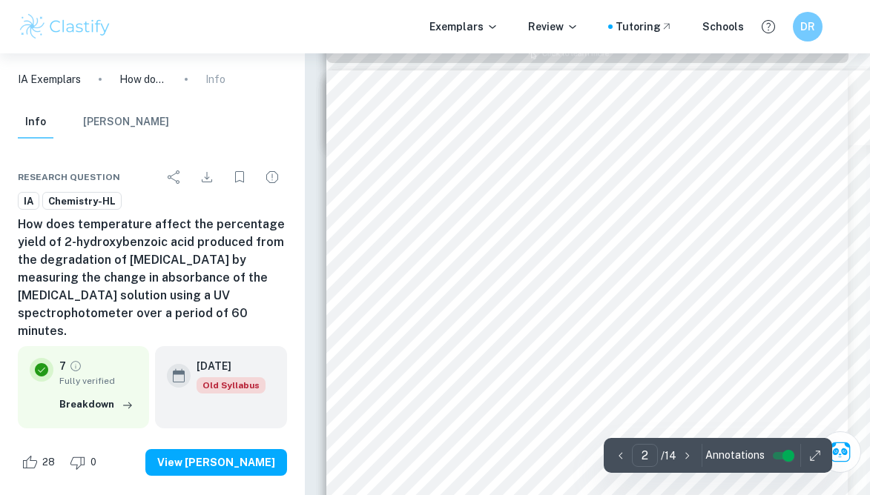
type input "1"
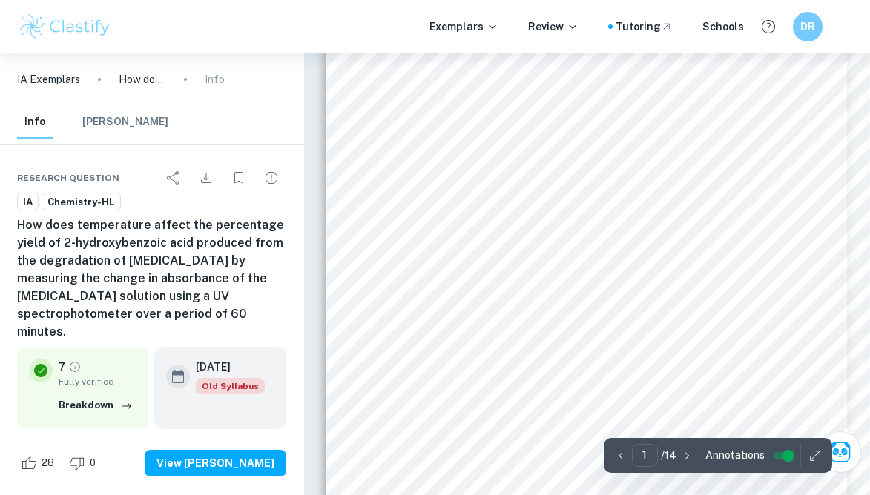
scroll to position [105, 1]
